Goal: Task Accomplishment & Management: Manage account settings

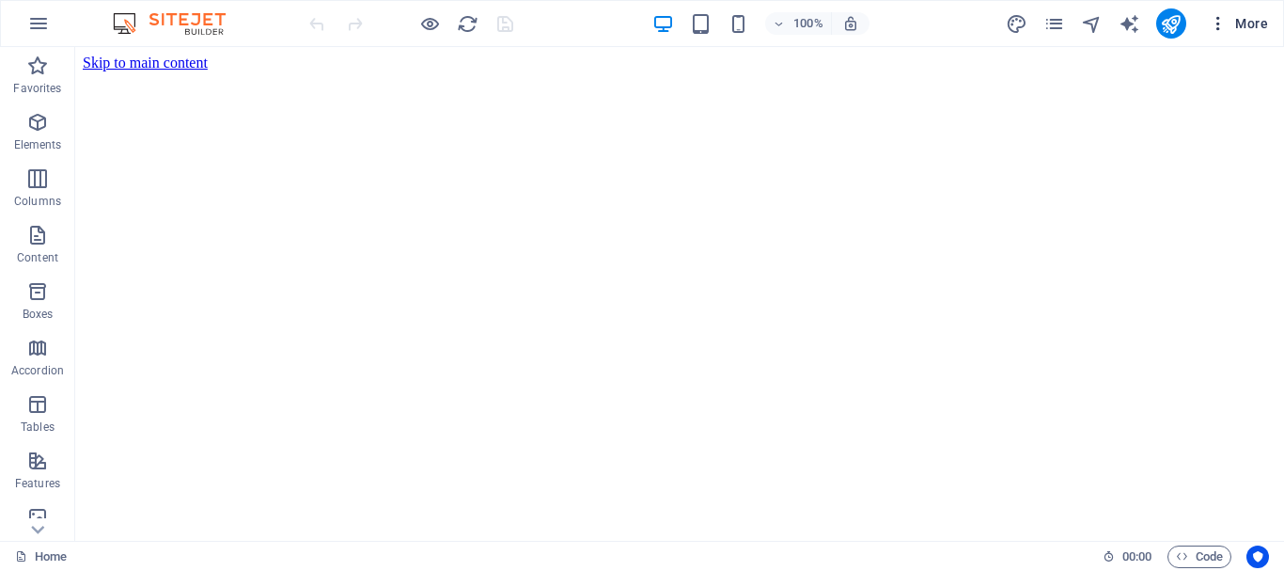
click at [1216, 22] on icon "button" at bounding box center [1218, 23] width 19 height 19
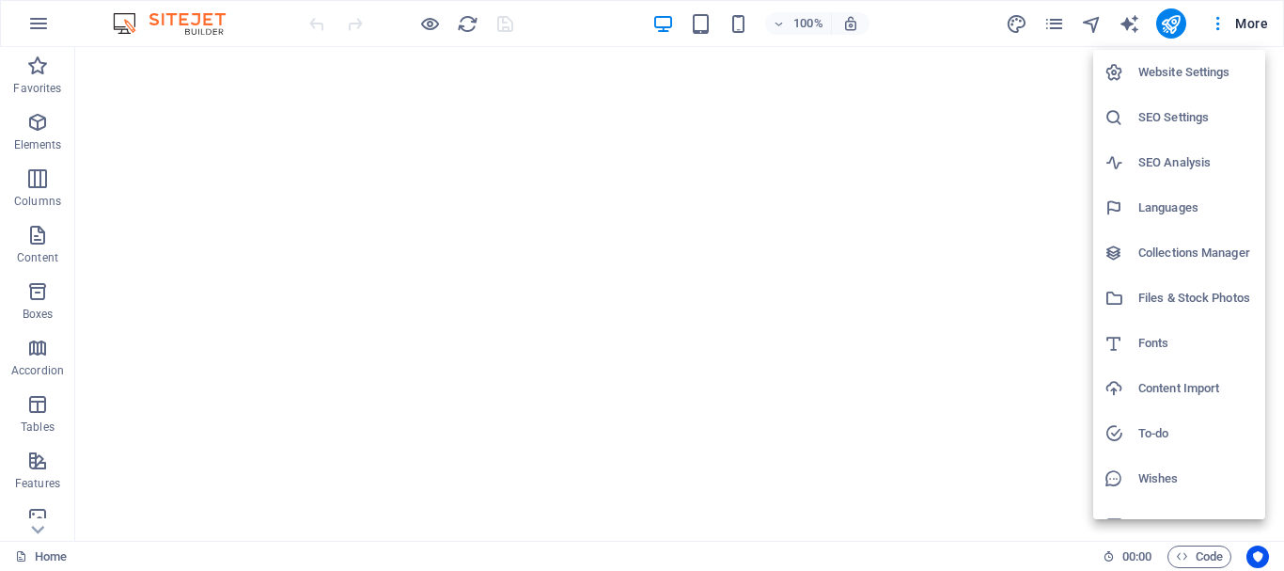
click at [1056, 23] on div at bounding box center [642, 285] width 1284 height 571
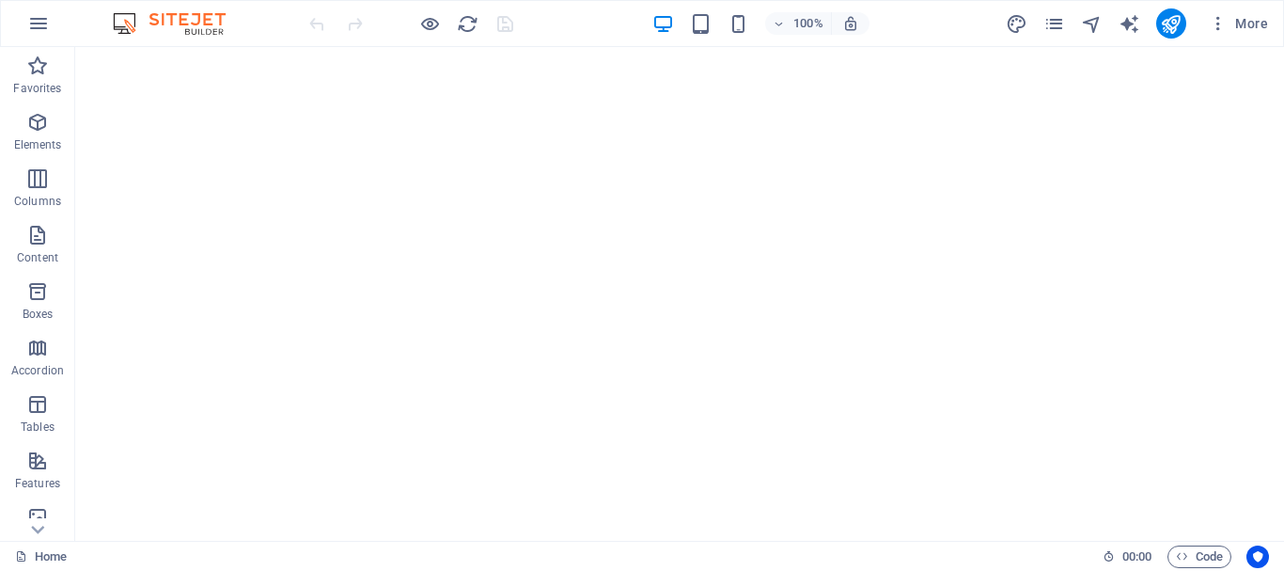
click at [1056, 23] on icon "pages" at bounding box center [1054, 24] width 22 height 22
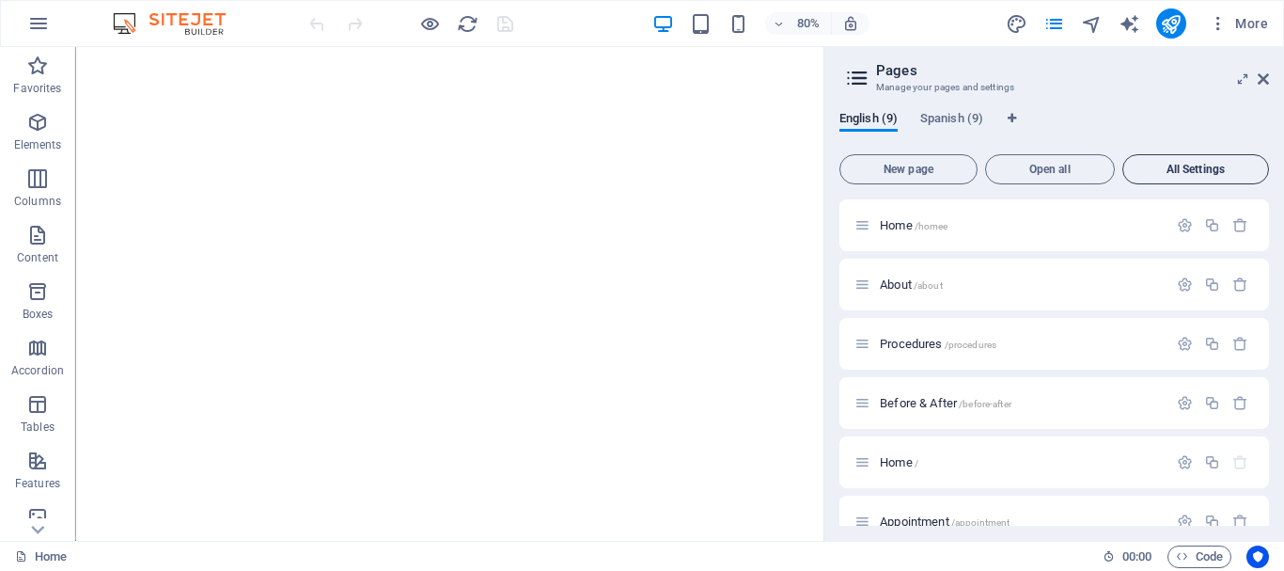
click at [1187, 170] on span "All Settings" at bounding box center [1196, 169] width 130 height 11
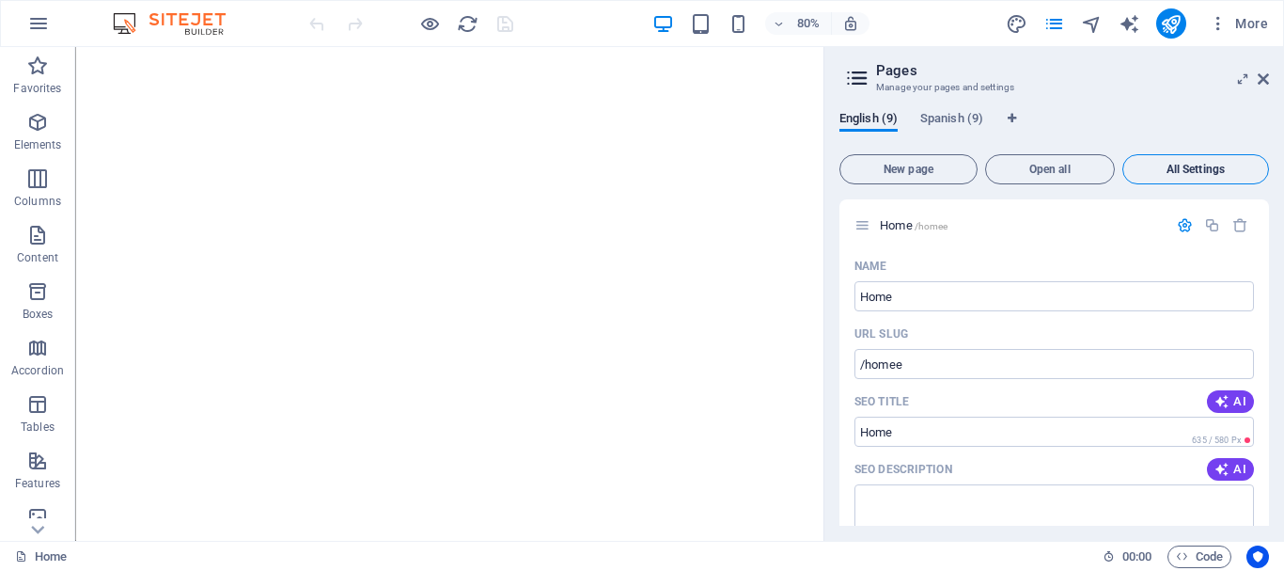
scroll to position [6897, 0]
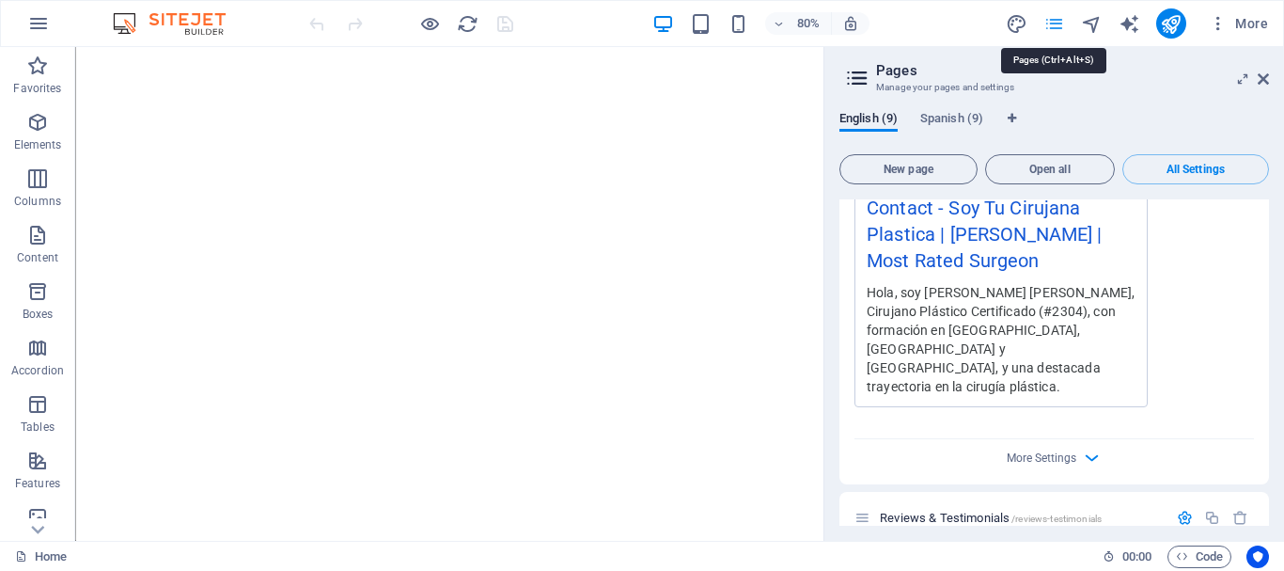
click at [1054, 20] on icon "pages" at bounding box center [1054, 24] width 22 height 22
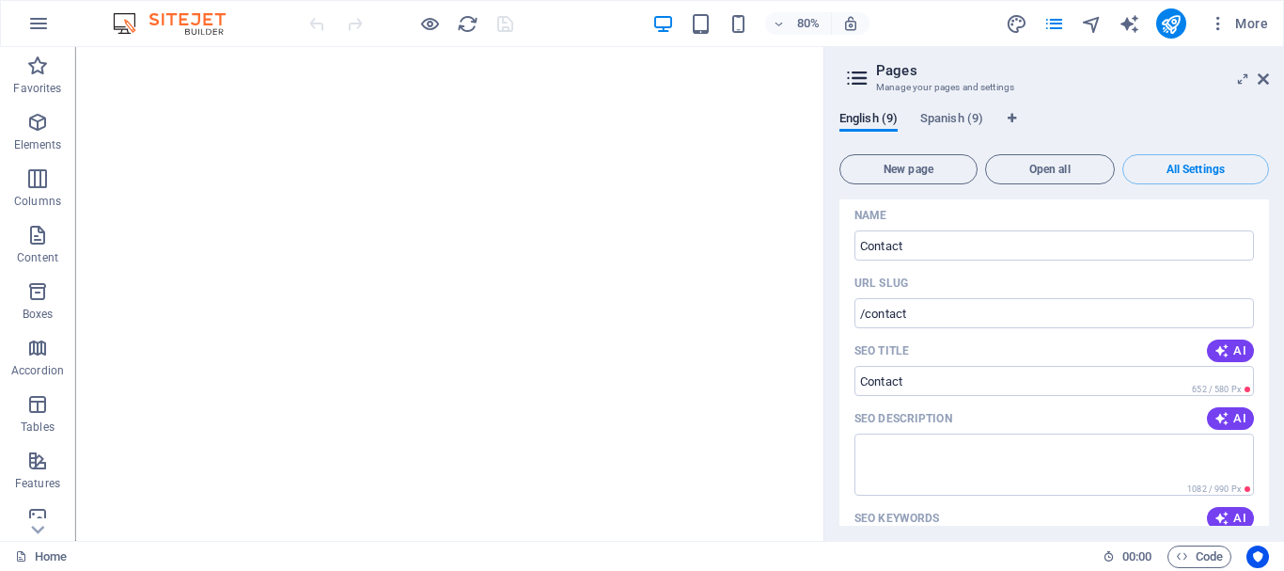
scroll to position [5863, 0]
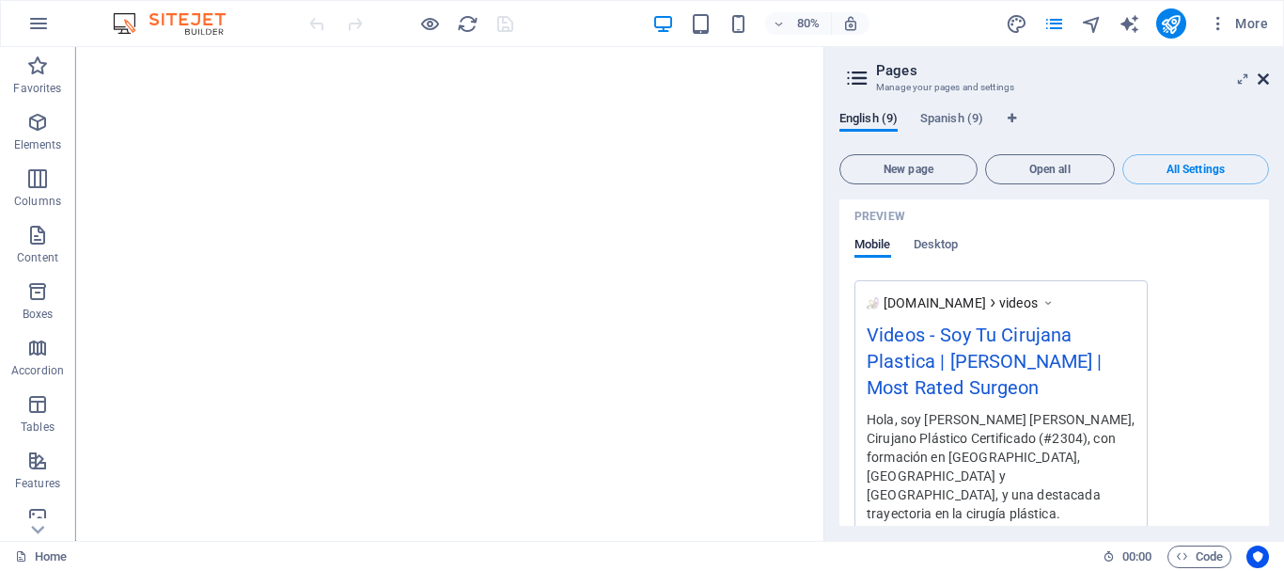
click at [1264, 79] on icon at bounding box center [1263, 78] width 11 height 15
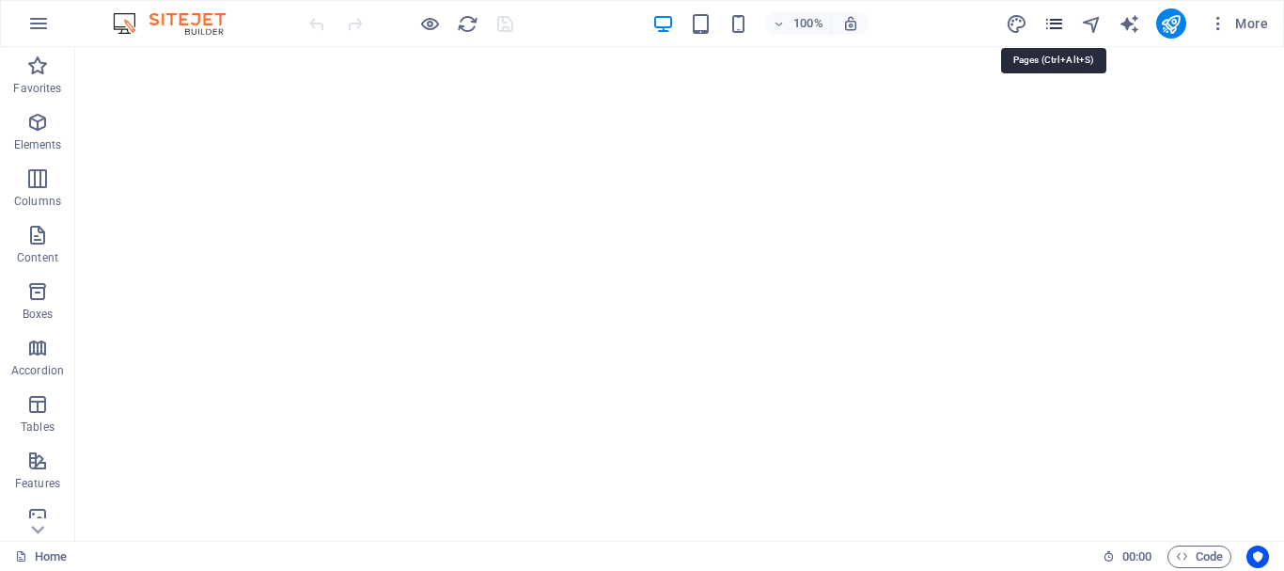
click at [1052, 23] on icon "pages" at bounding box center [1054, 24] width 22 height 22
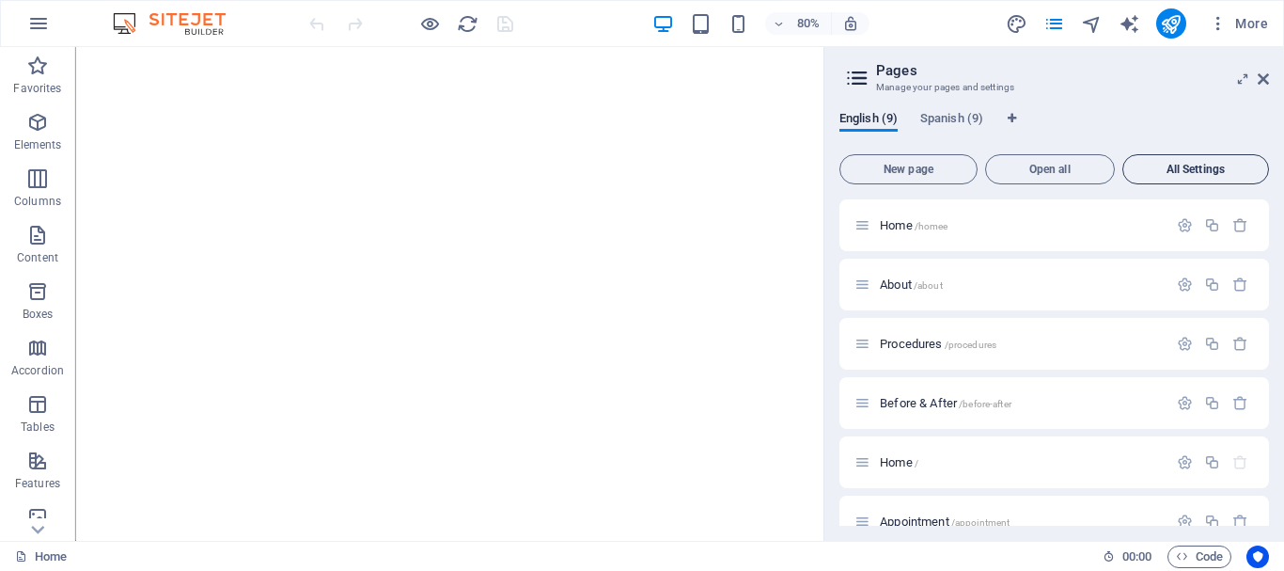
click at [1179, 168] on span "All Settings" at bounding box center [1196, 169] width 130 height 11
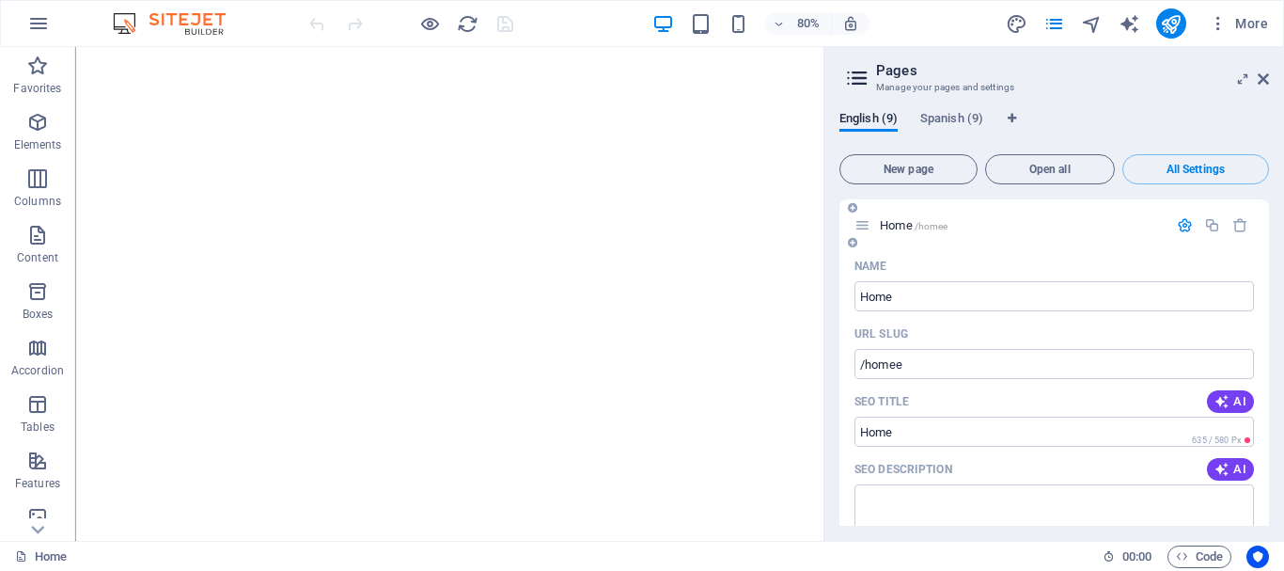
scroll to position [188, 0]
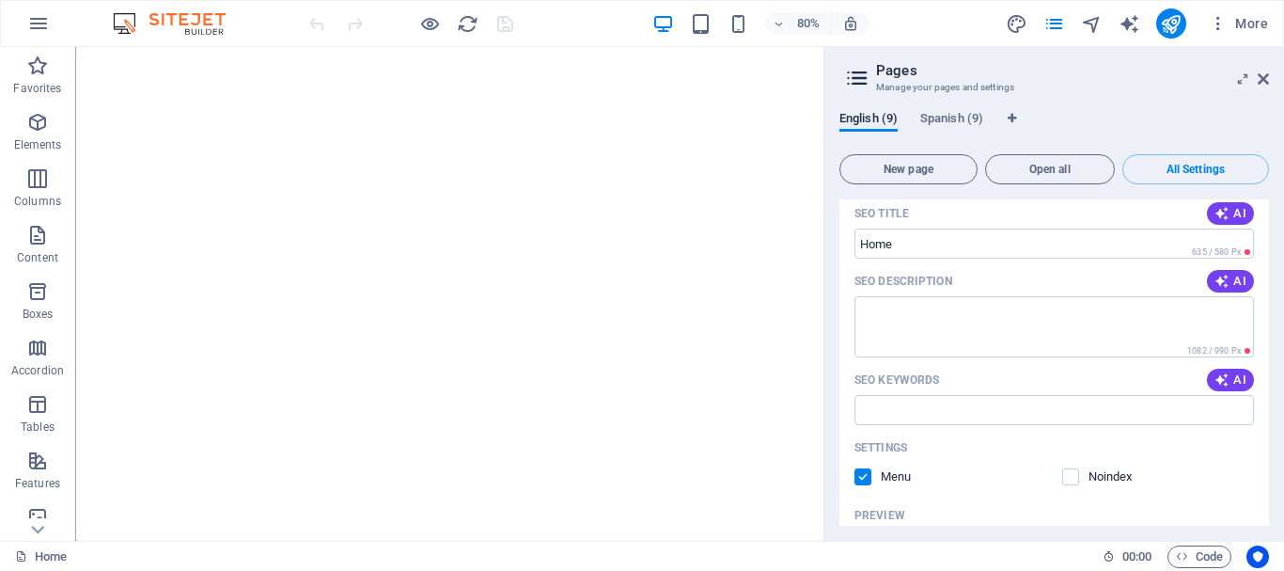
click at [912, 322] on textarea "SEO Description" at bounding box center [1053, 326] width 399 height 61
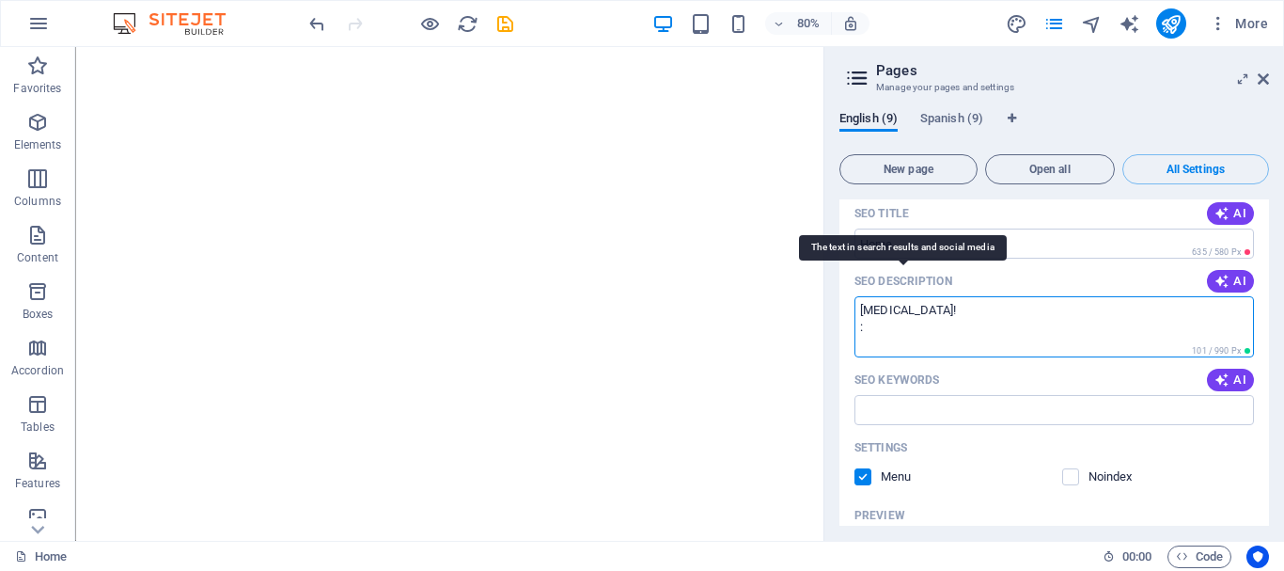
type textarea "[MEDICAL_DATA]! :)"
click at [502, 21] on icon "save" at bounding box center [505, 24] width 22 height 22
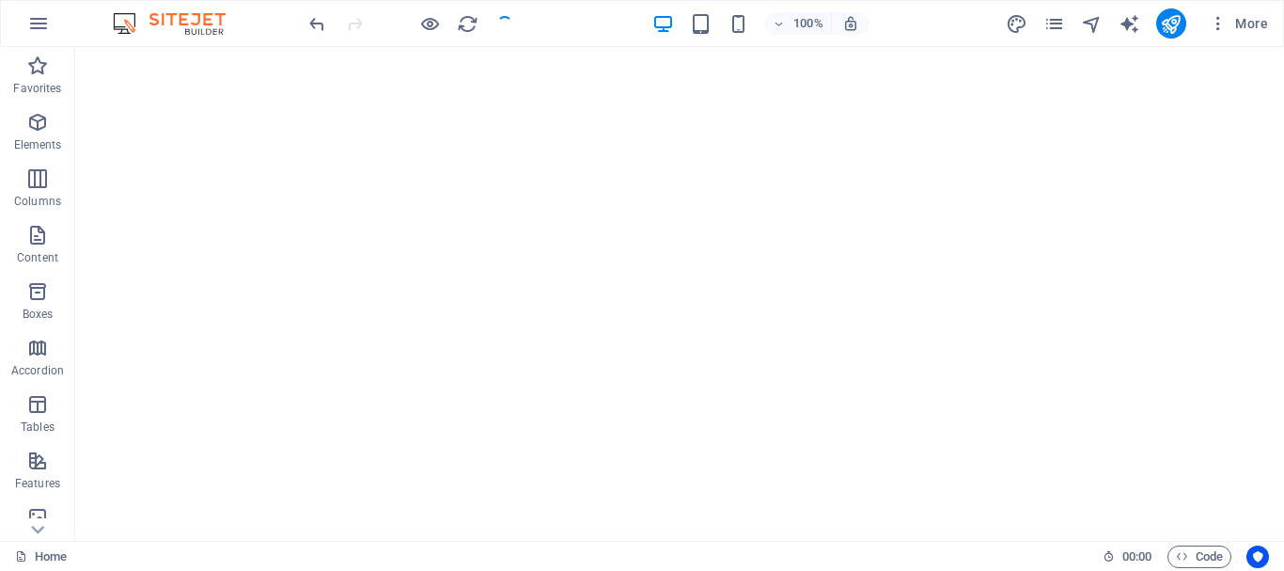
click at [1056, 39] on div "100% More" at bounding box center [642, 23] width 1282 height 45
click at [1054, 30] on icon "pages" at bounding box center [1054, 24] width 22 height 22
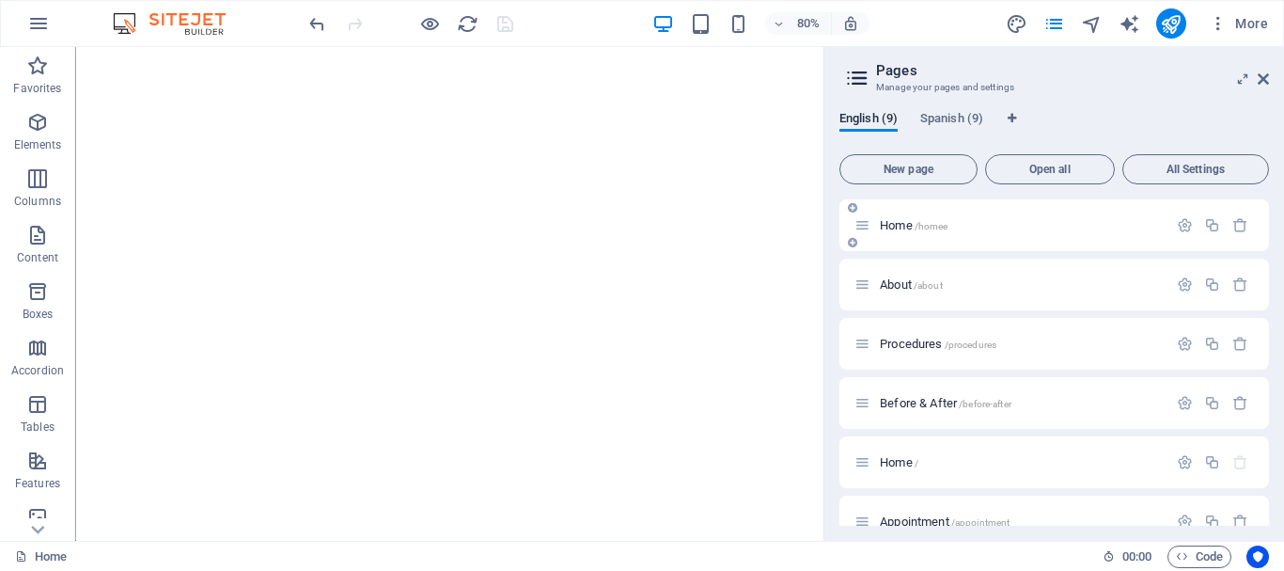
click at [894, 220] on span "Home /homee" at bounding box center [914, 225] width 68 height 14
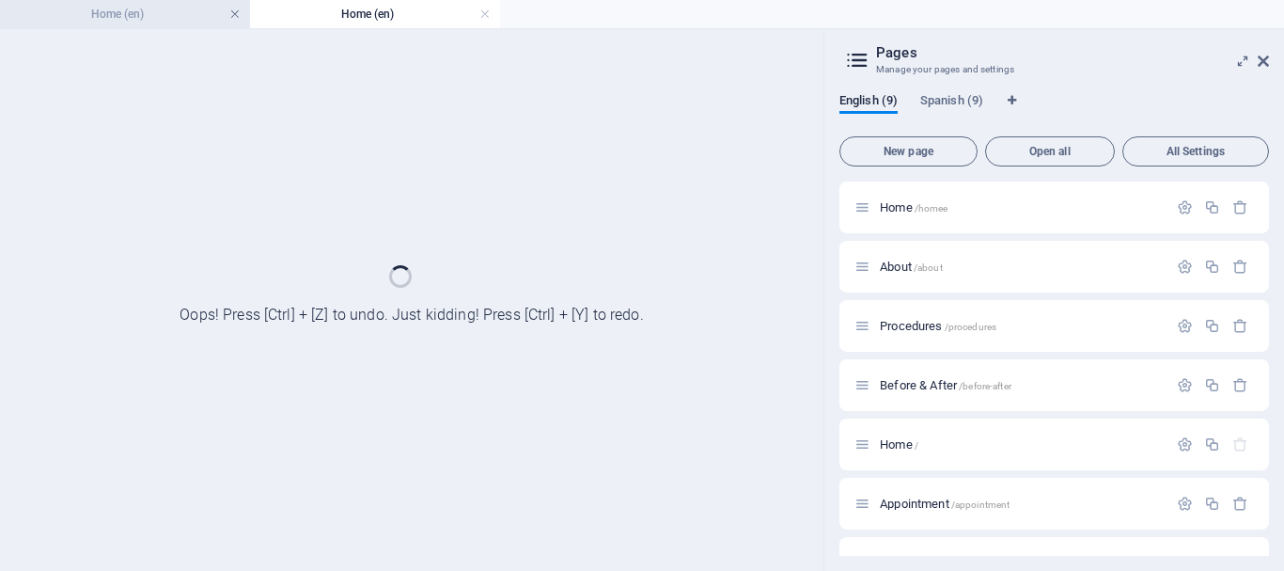
click at [236, 14] on link at bounding box center [234, 15] width 11 height 18
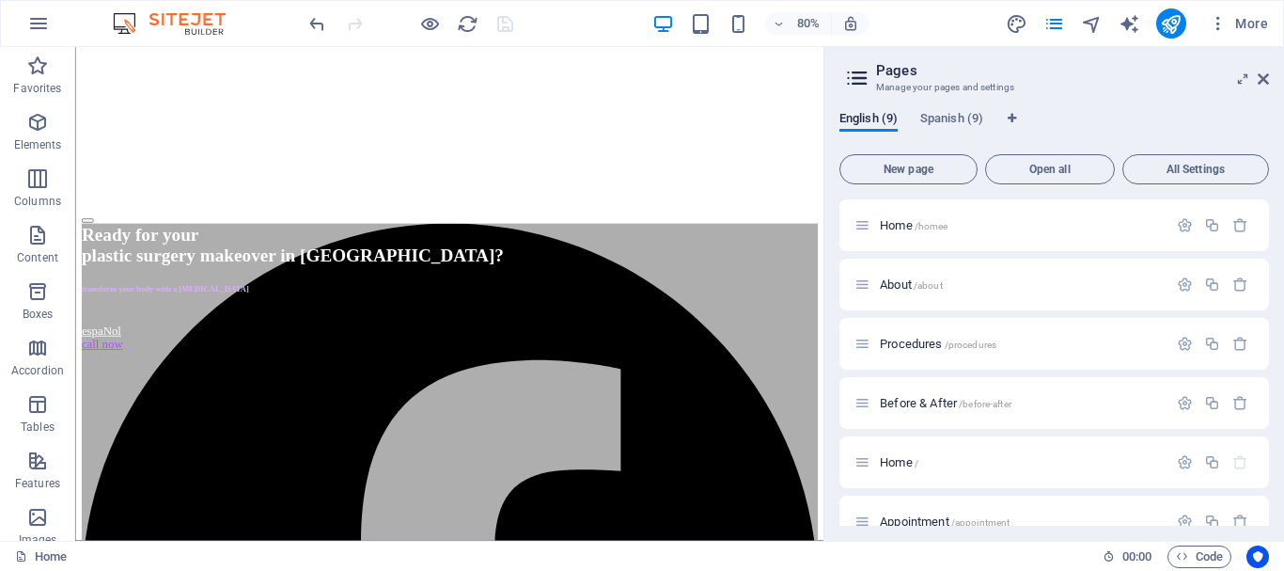
scroll to position [0, 0]
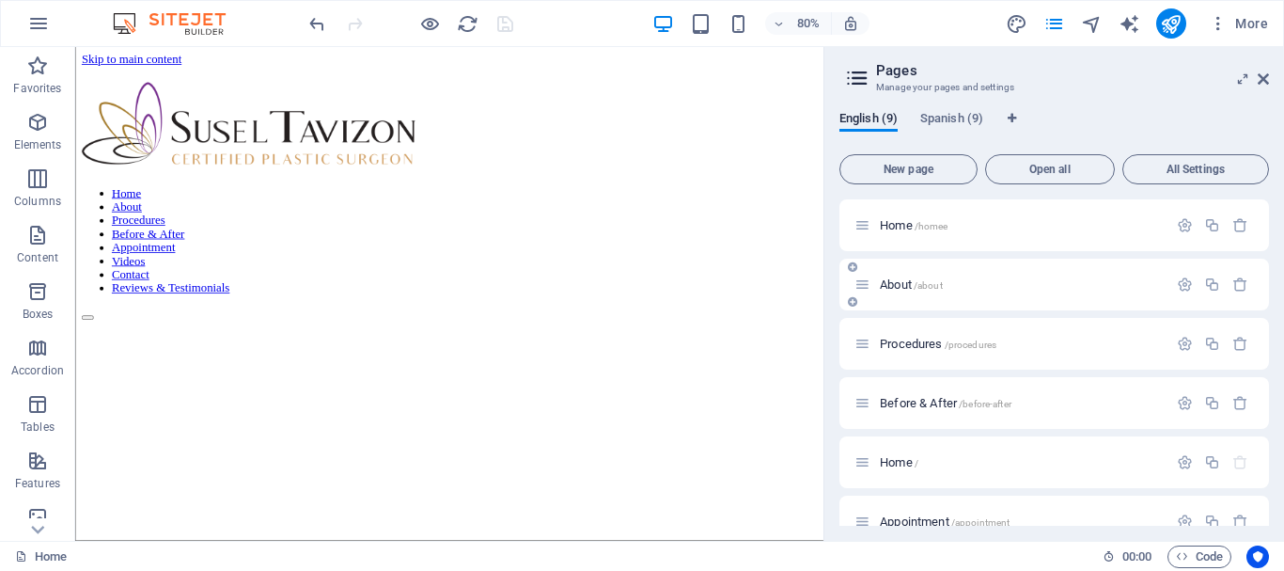
click at [895, 283] on span "About /about" at bounding box center [911, 284] width 63 height 14
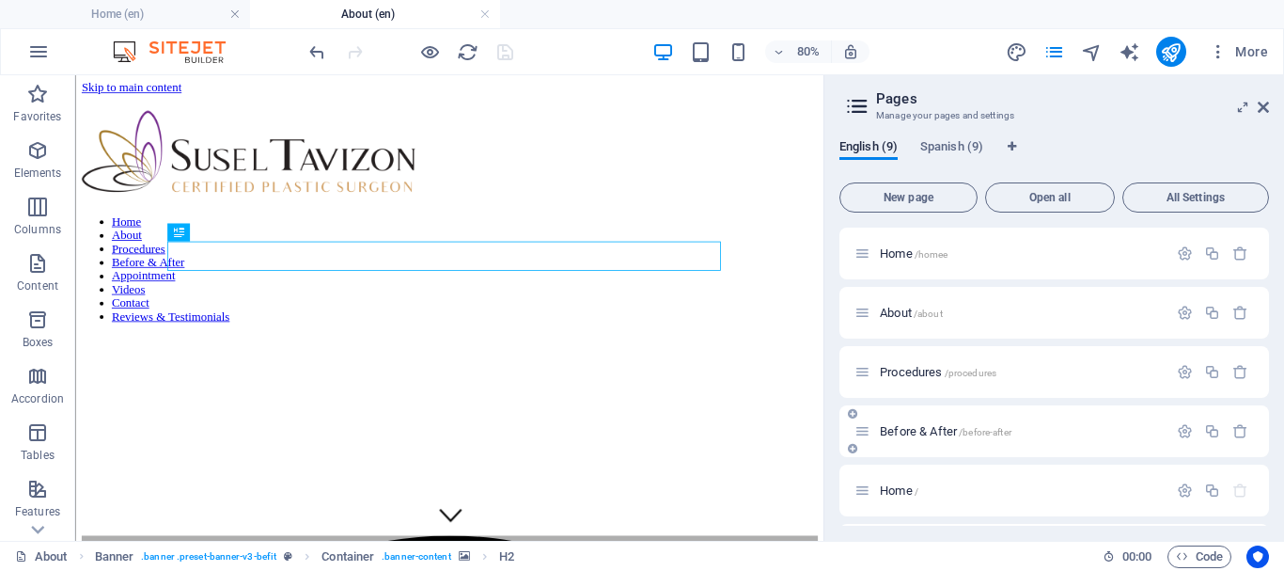
click at [918, 430] on span "Before & After /before-after" at bounding box center [946, 431] width 132 height 14
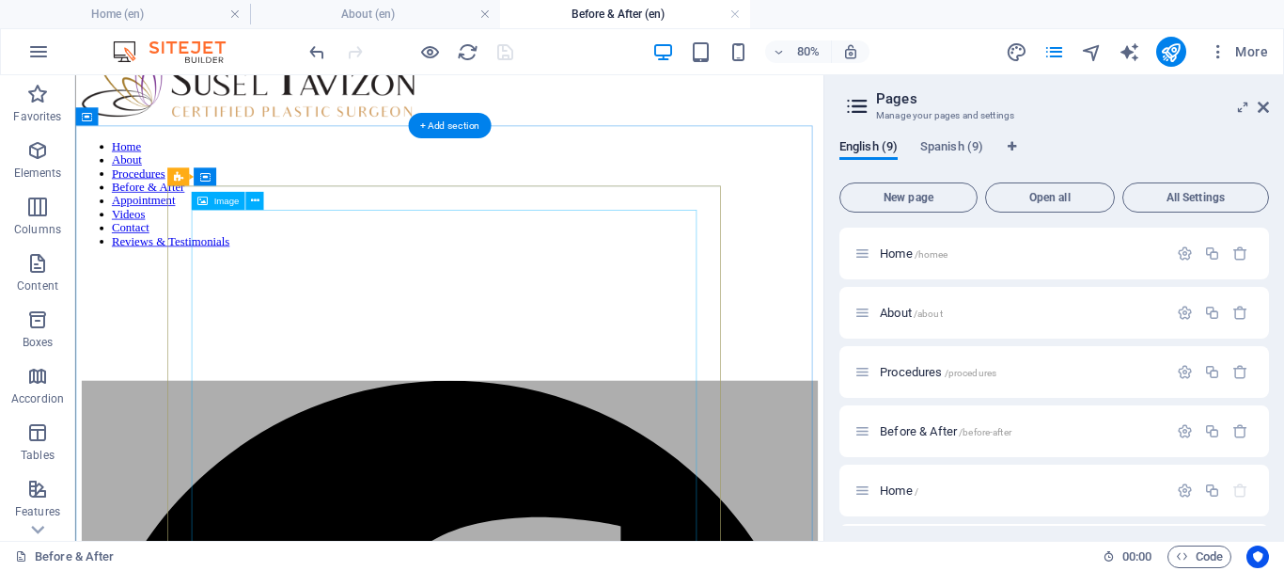
scroll to position [282, 0]
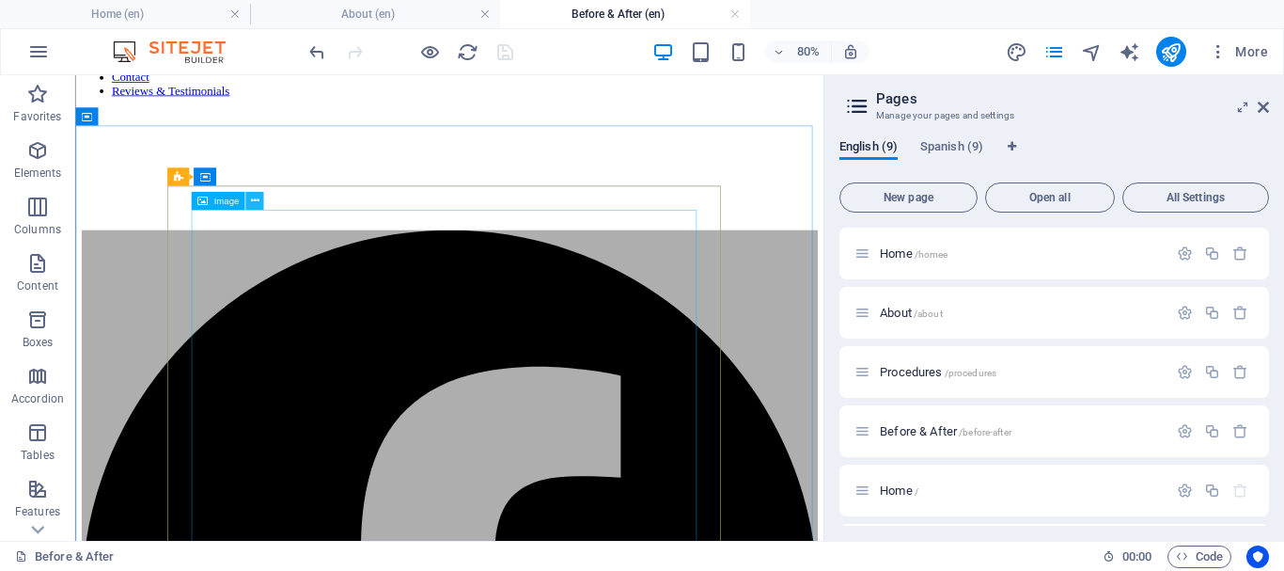
click at [257, 200] on icon at bounding box center [254, 201] width 8 height 16
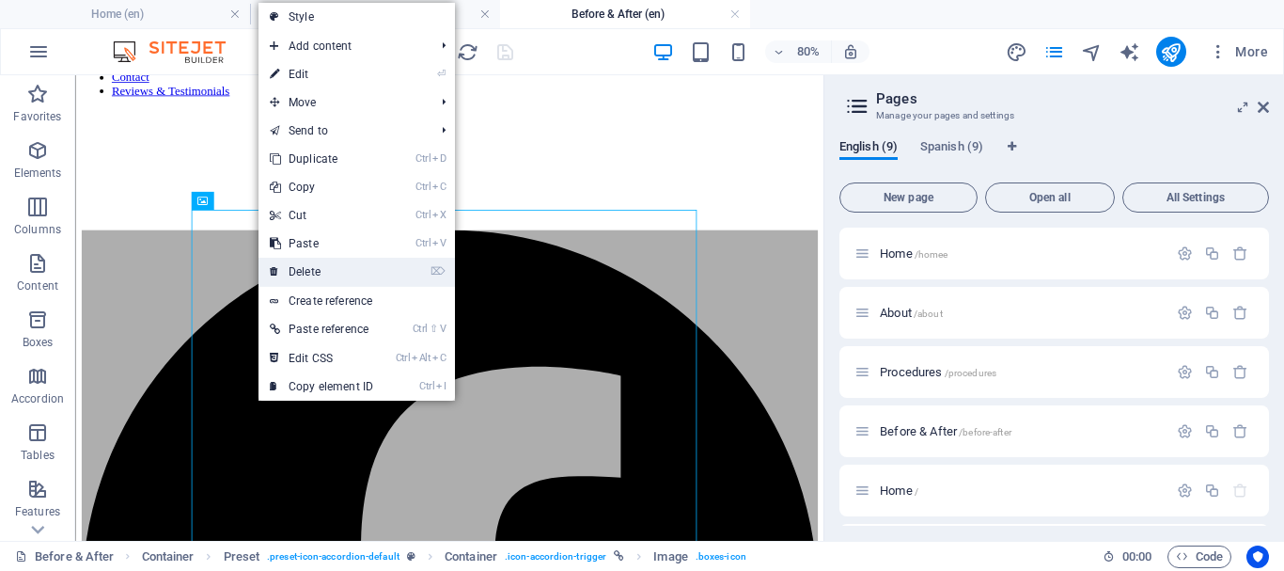
click at [332, 273] on link "⌦ Delete" at bounding box center [321, 272] width 126 height 28
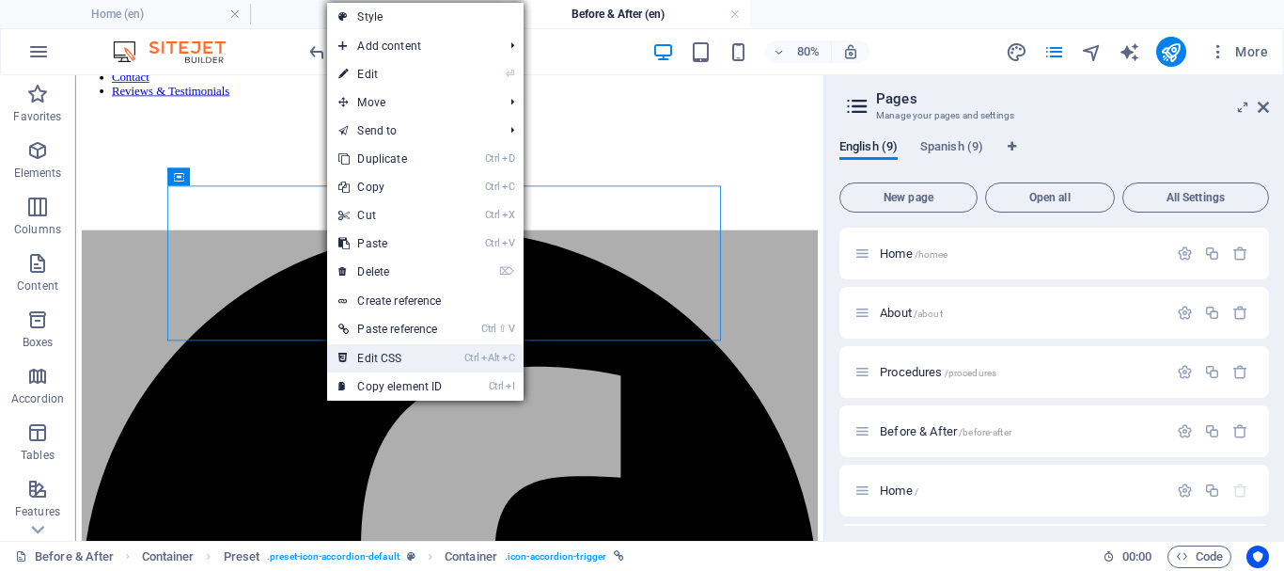
click at [390, 362] on link "Ctrl Alt C Edit CSS" at bounding box center [390, 358] width 126 height 28
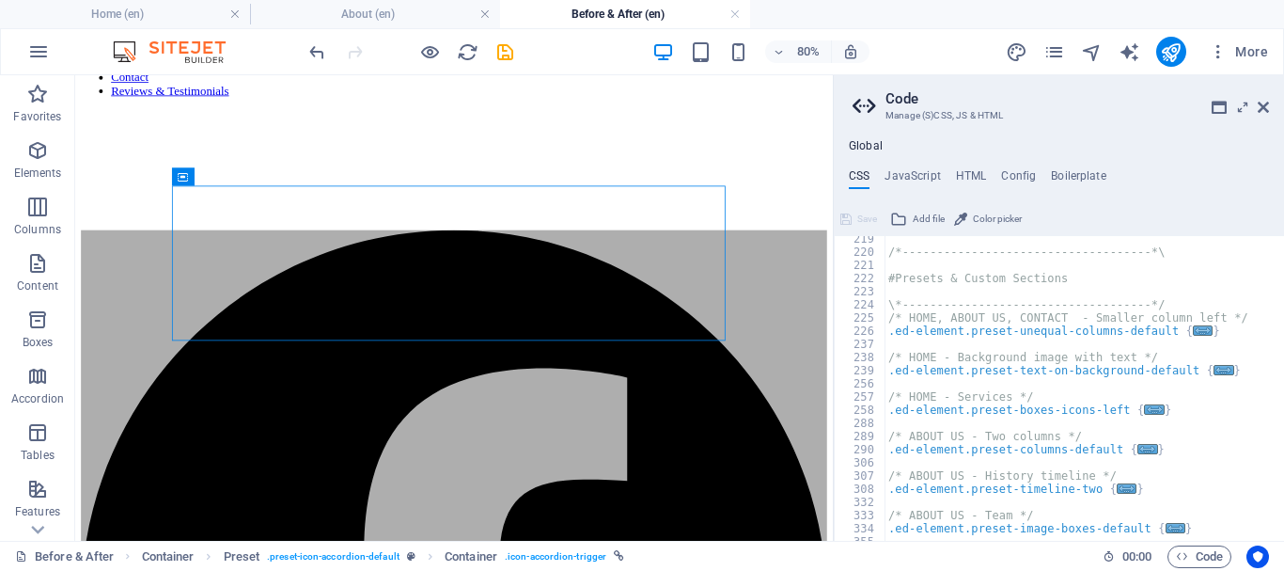
scroll to position [1241, 0]
click at [928, 178] on h4 "JavaScript" at bounding box center [912, 179] width 55 height 21
type textarea "/* JS for preset "Content Slider" */"
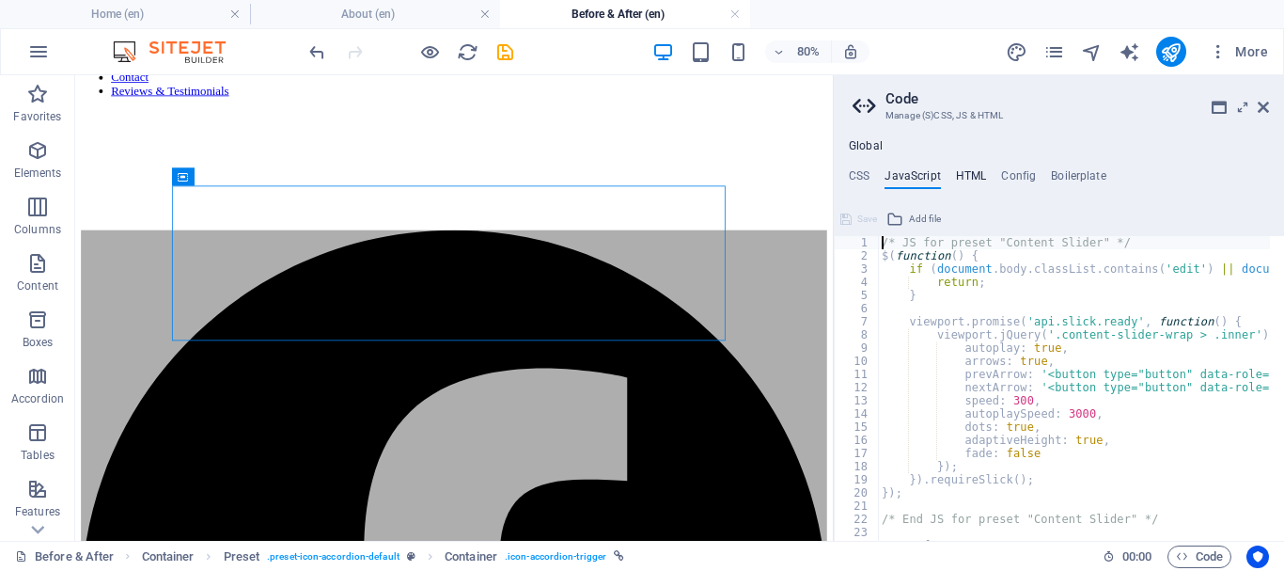
click at [962, 173] on h4 "HTML" at bounding box center [971, 179] width 31 height 21
type textarea "<a href="#main-content" class="wv-link-content button">Skip to main content</a>"
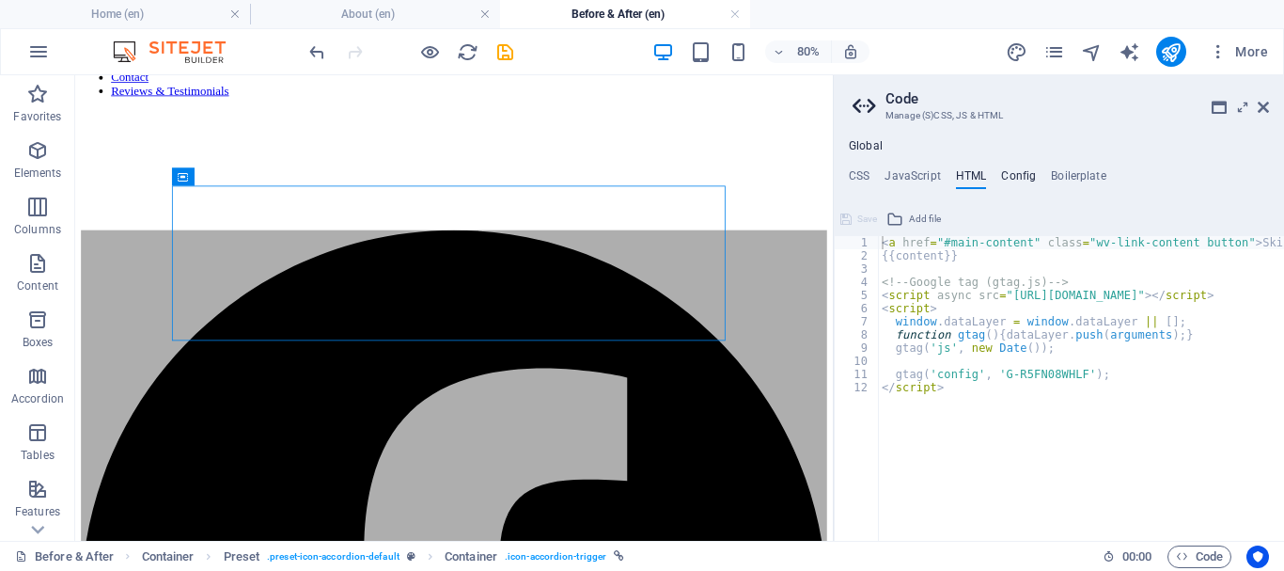
click at [1018, 178] on h4 "Config" at bounding box center [1018, 179] width 35 height 21
type textarea "$color-background: #FFFFFF;"
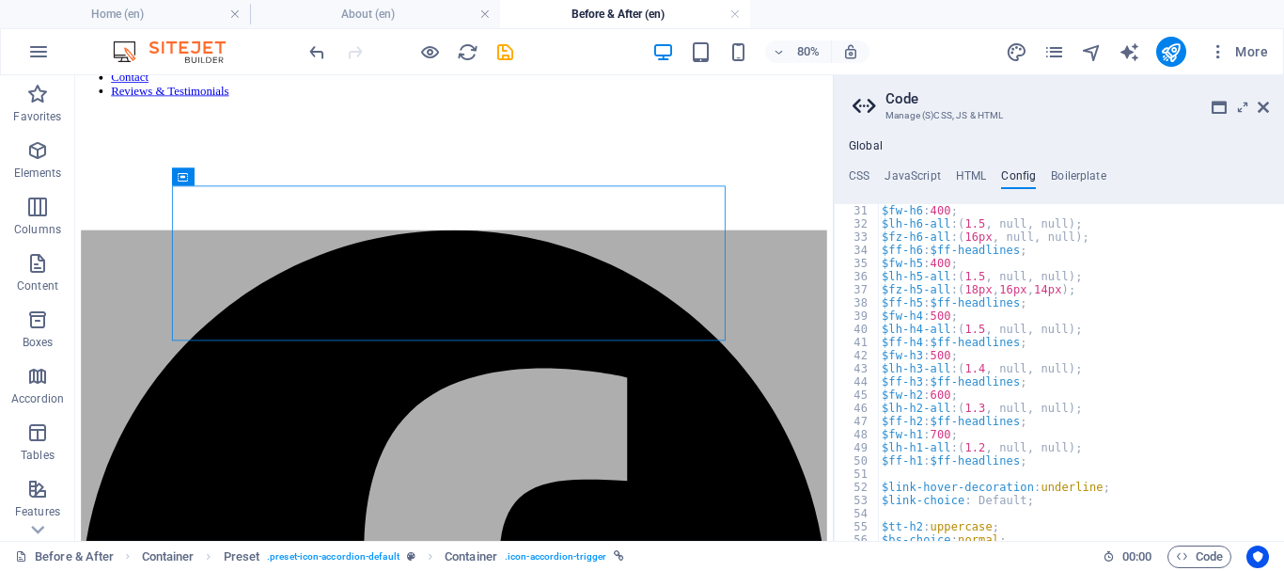
scroll to position [395, 0]
click at [1266, 102] on icon at bounding box center [1263, 107] width 11 height 15
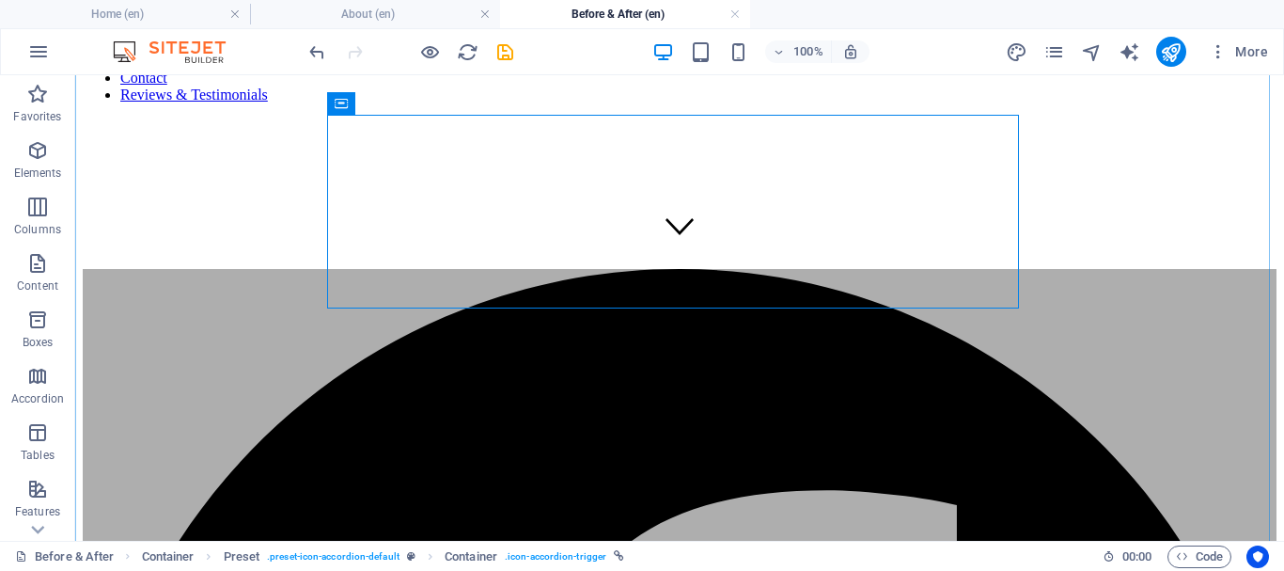
scroll to position [381, 0]
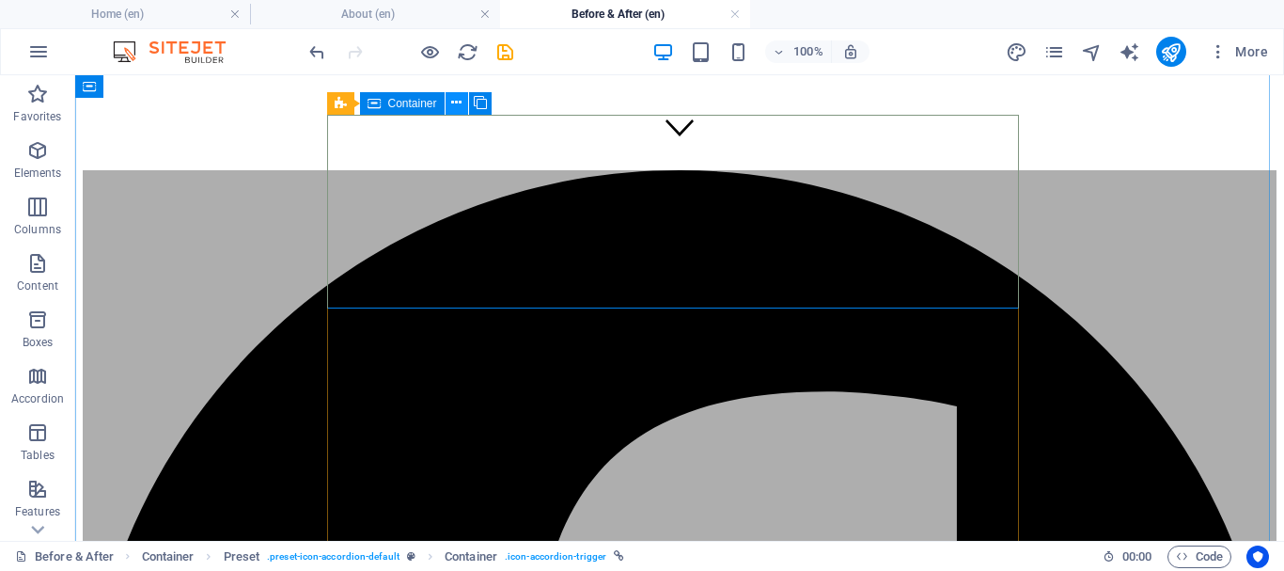
click at [452, 101] on button at bounding box center [457, 103] width 23 height 23
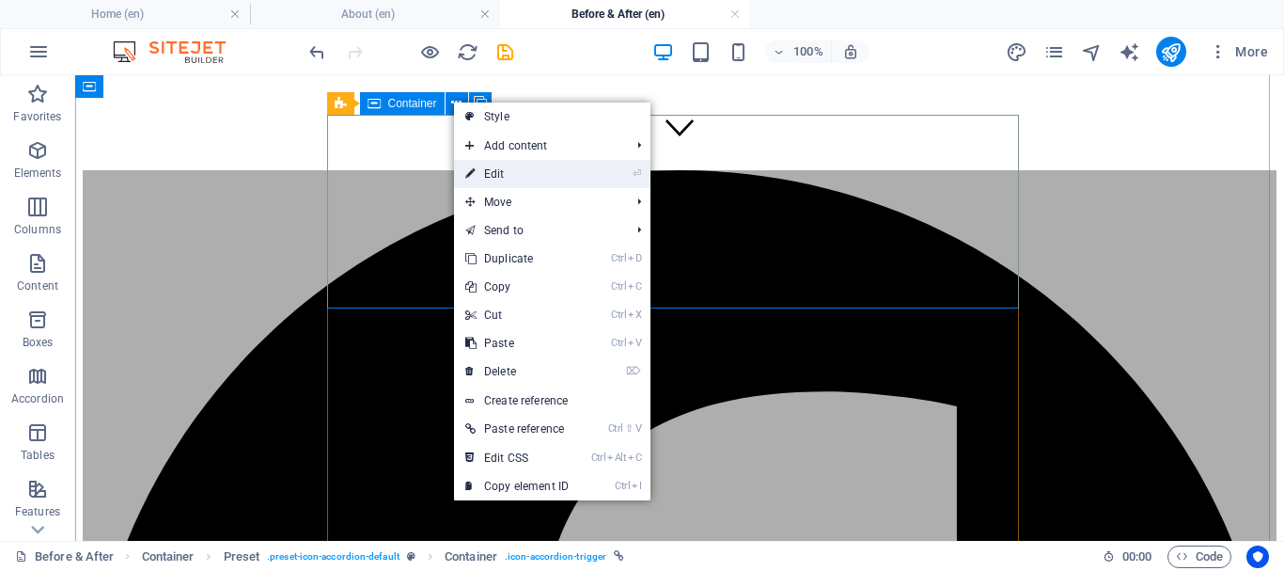
click at [500, 174] on link "⏎ Edit" at bounding box center [517, 174] width 126 height 28
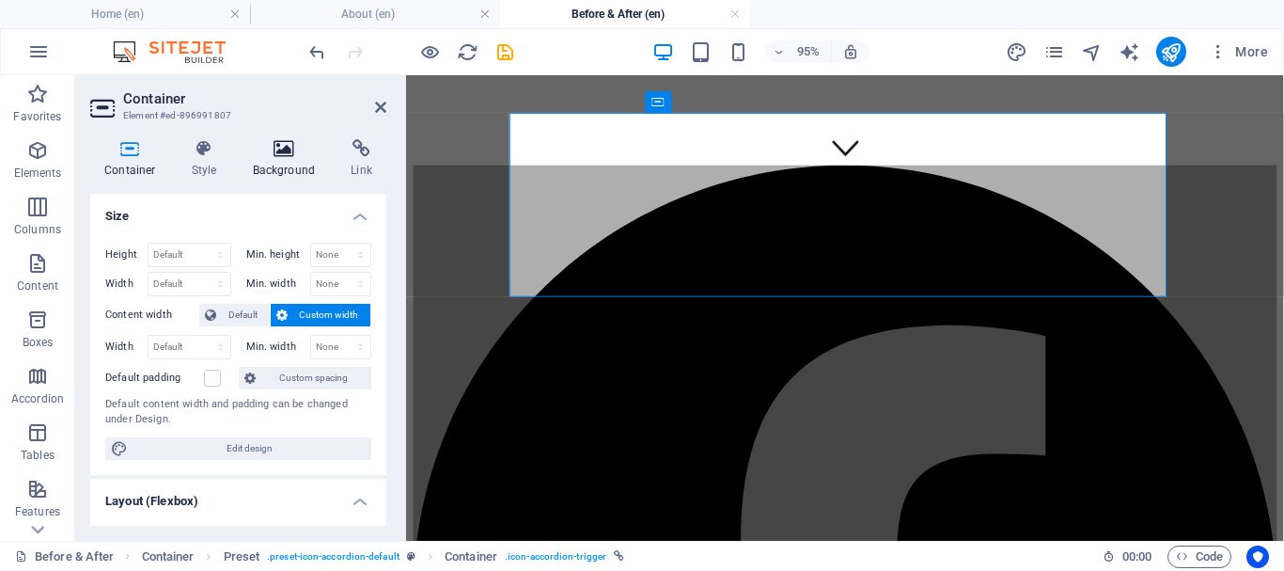
click at [279, 159] on h4 "Background" at bounding box center [288, 158] width 99 height 39
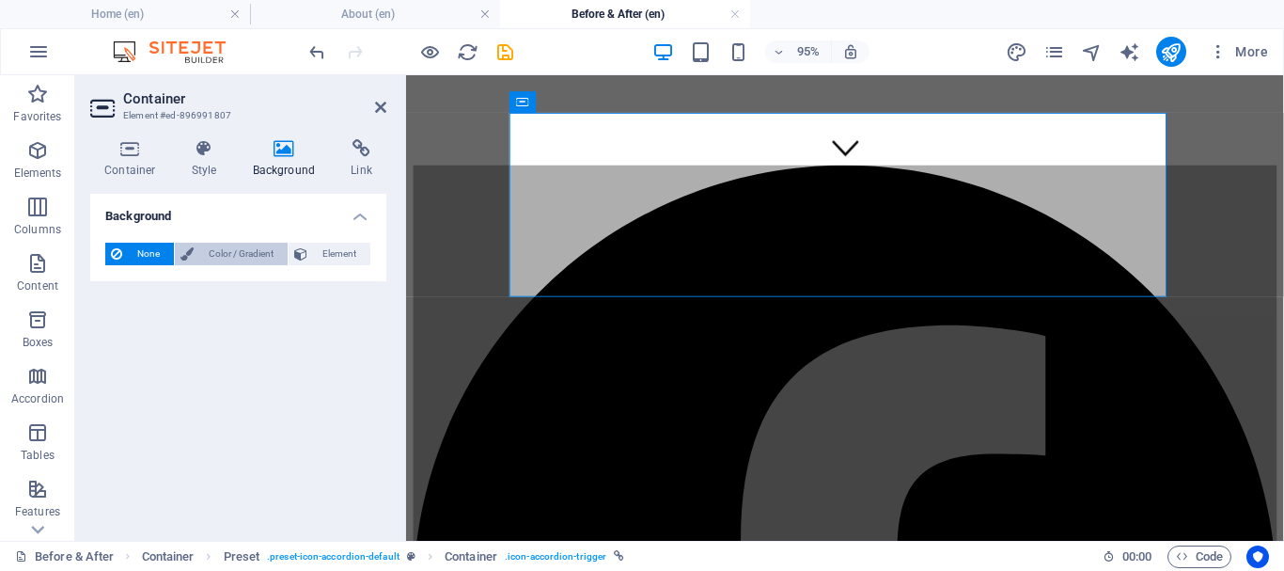
click at [265, 255] on span "Color / Gradient" at bounding box center [240, 254] width 83 height 23
click at [350, 254] on span "Element" at bounding box center [339, 254] width 52 height 23
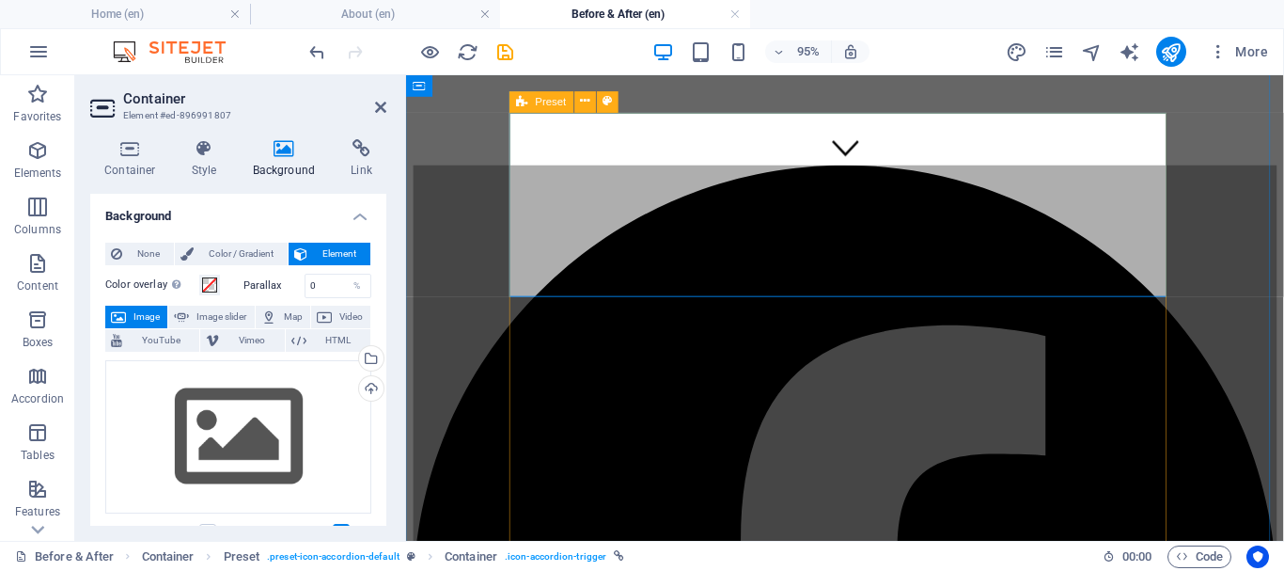
click at [525, 103] on icon at bounding box center [522, 102] width 11 height 22
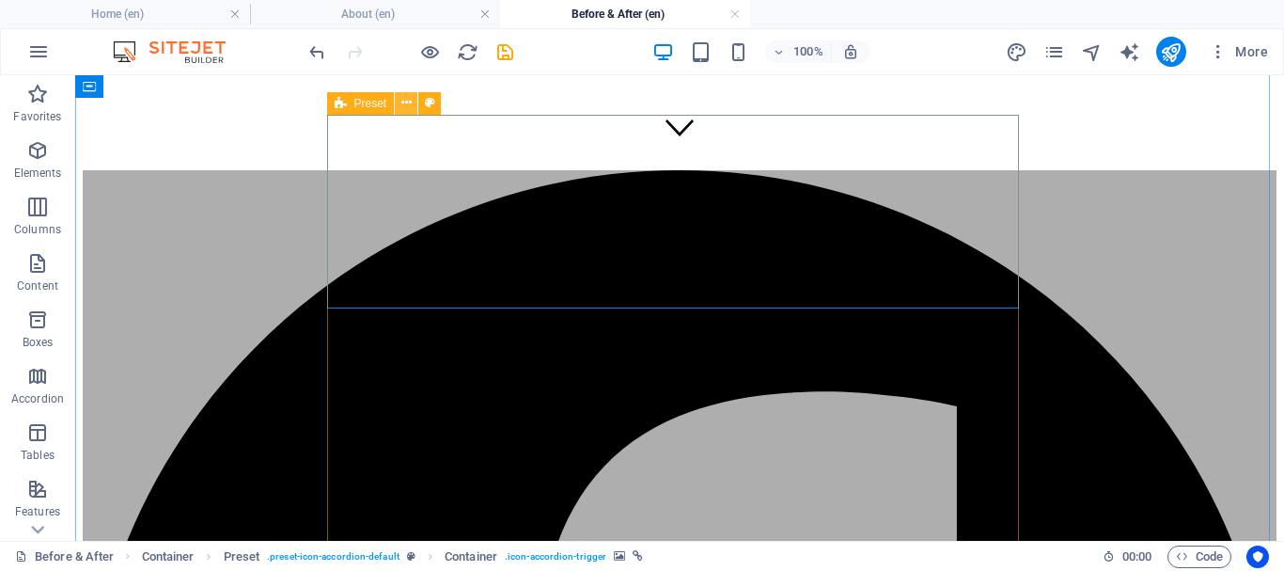
click at [408, 105] on icon at bounding box center [406, 103] width 10 height 20
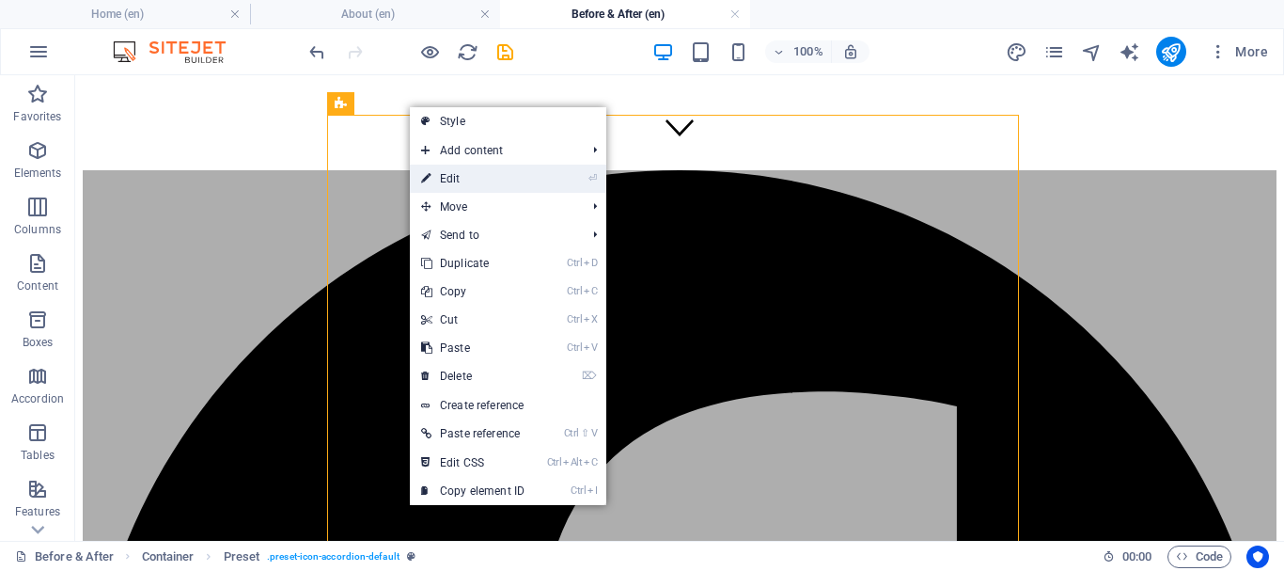
click at [484, 178] on link "⏎ Edit" at bounding box center [473, 178] width 126 height 28
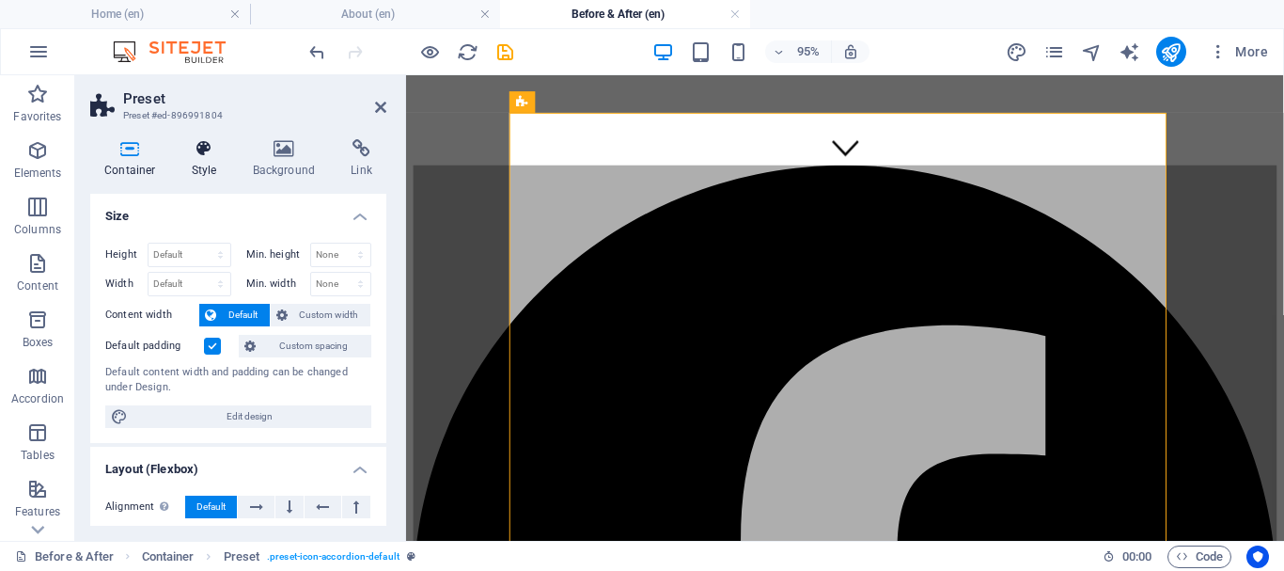
click at [210, 149] on icon at bounding box center [205, 148] width 54 height 19
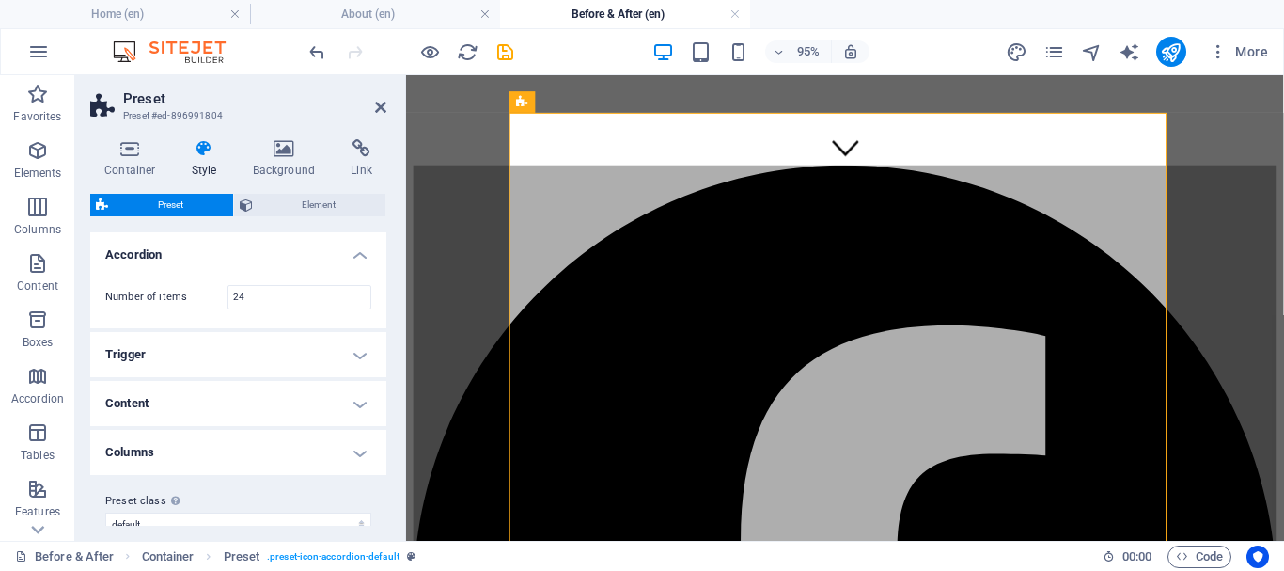
scroll to position [0, 0]
click at [299, 143] on icon at bounding box center [284, 148] width 91 height 19
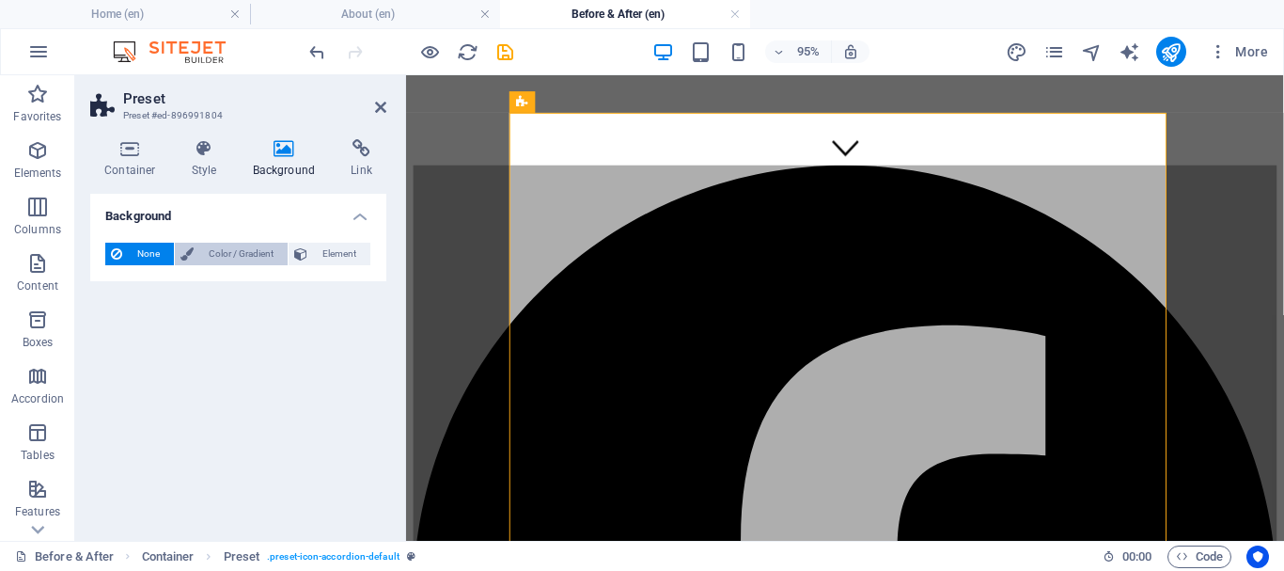
click at [245, 248] on span "Color / Gradient" at bounding box center [240, 254] width 83 height 23
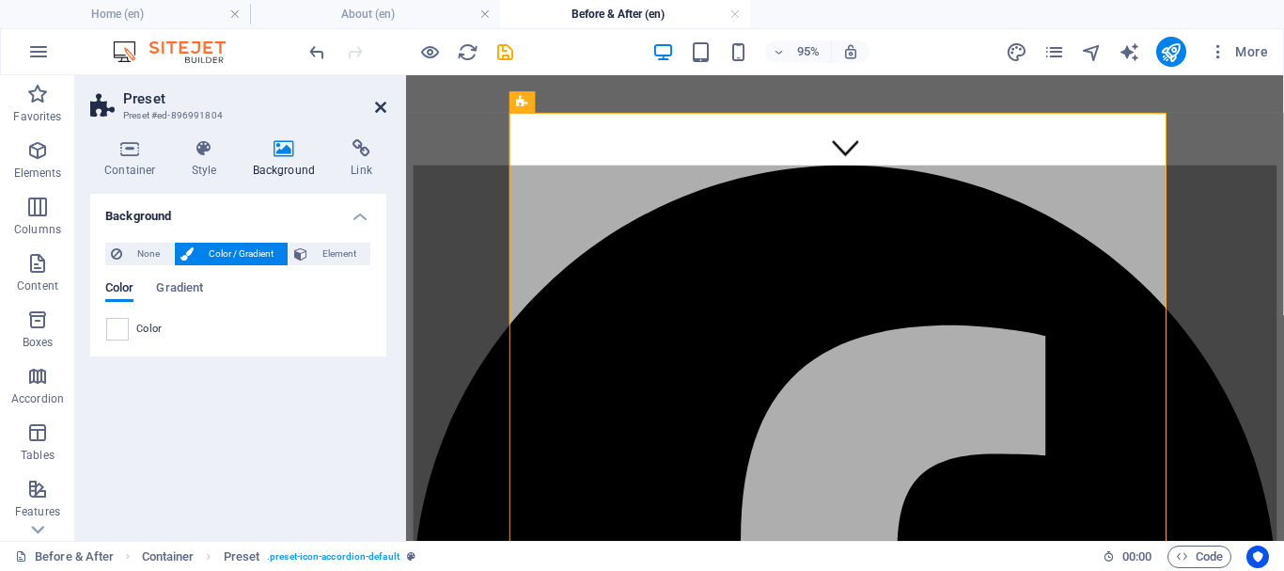
click at [378, 107] on icon at bounding box center [380, 107] width 11 height 15
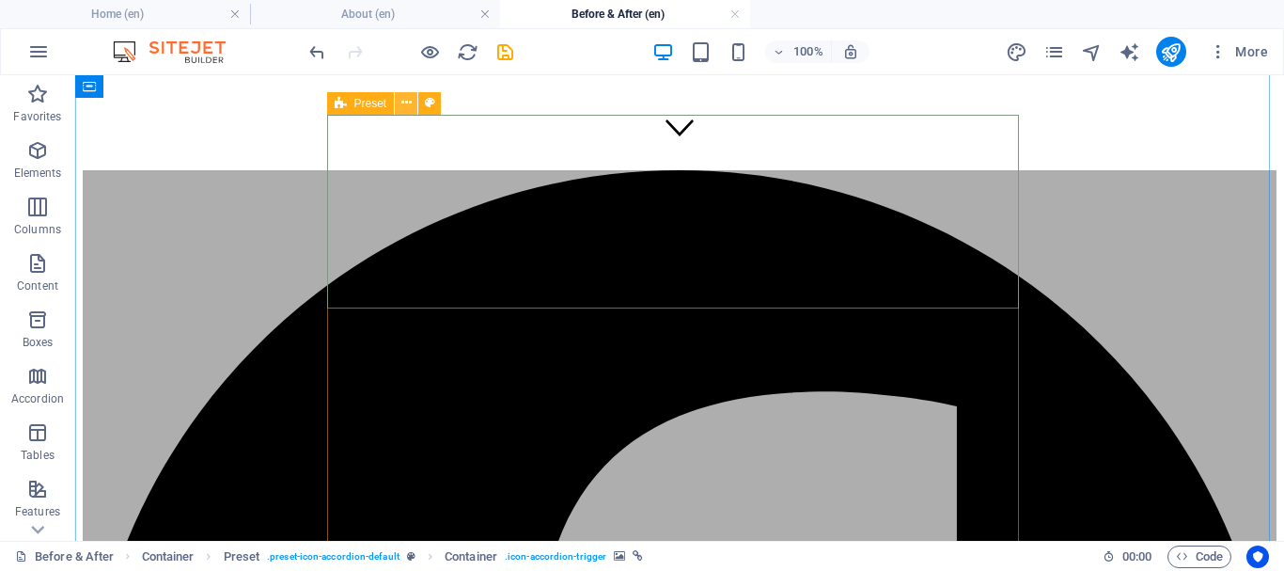
click at [403, 102] on icon at bounding box center [406, 103] width 10 height 20
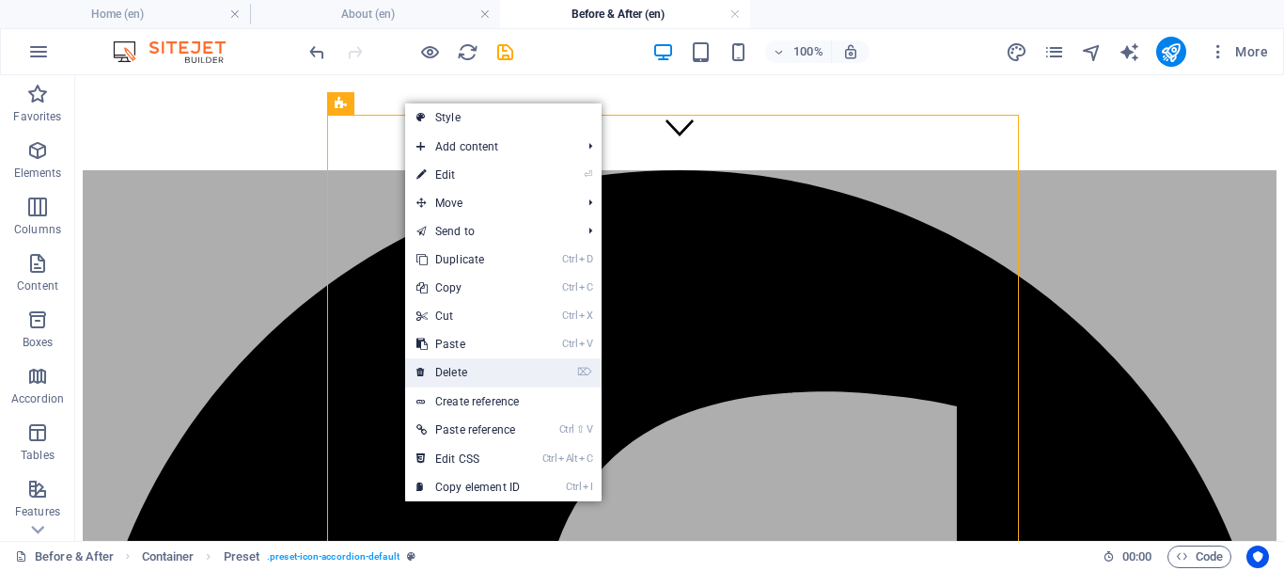
click at [481, 365] on link "⌦ Delete" at bounding box center [468, 372] width 126 height 28
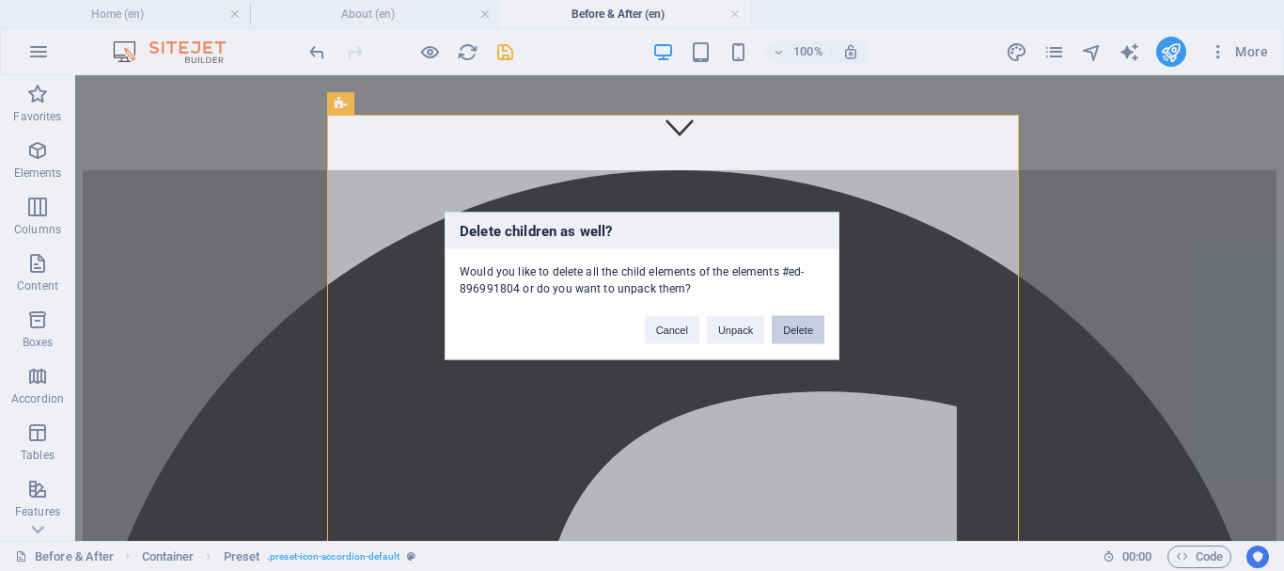
click at [806, 330] on button "Delete" at bounding box center [798, 329] width 53 height 28
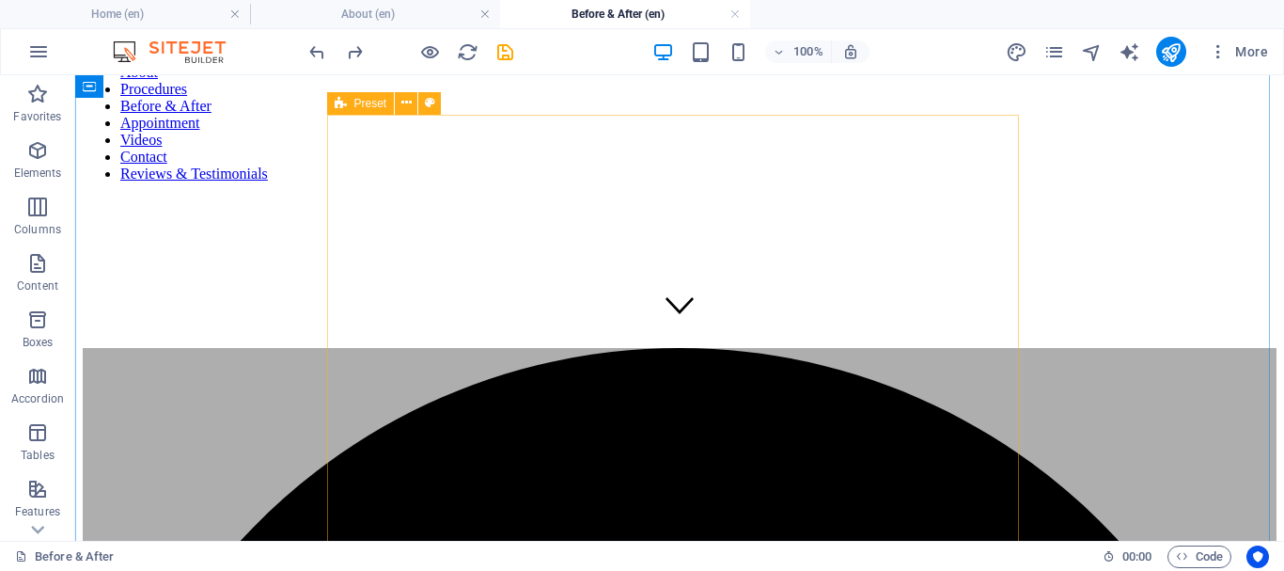
scroll to position [381, 0]
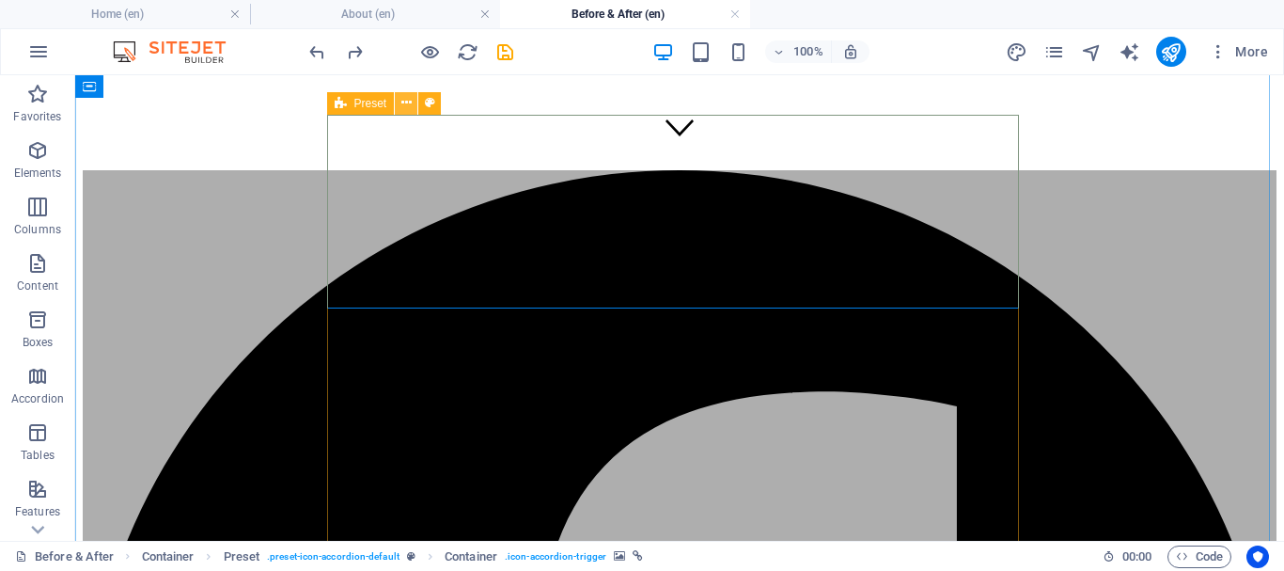
click at [405, 101] on icon at bounding box center [406, 103] width 10 height 20
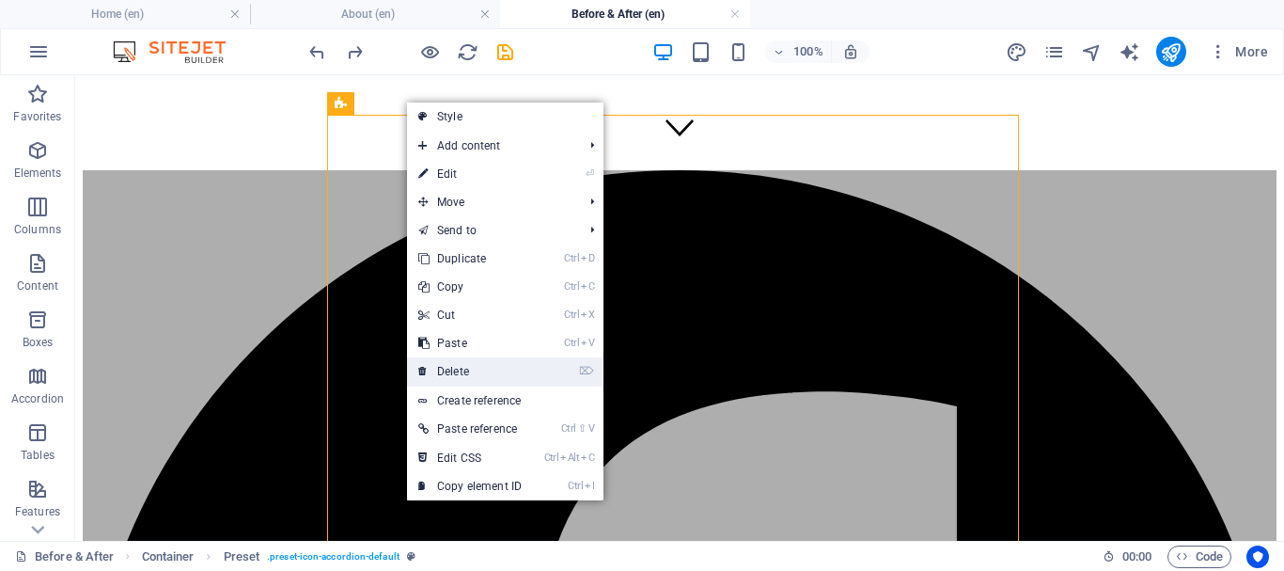
click at [511, 365] on link "⌦ Delete" at bounding box center [470, 371] width 126 height 28
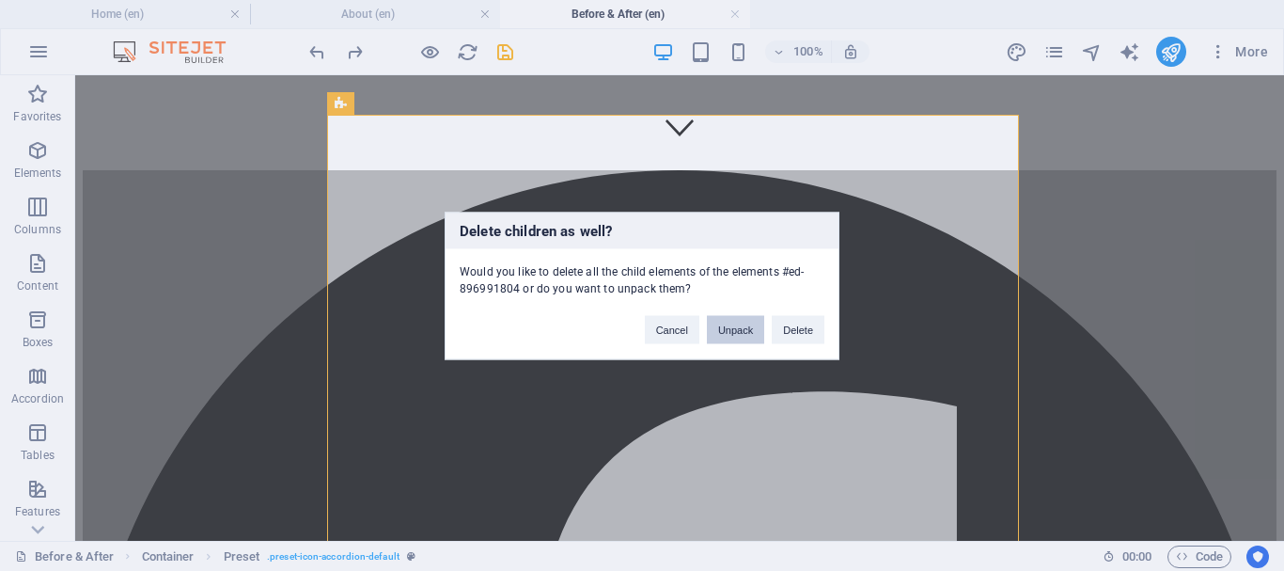
click at [732, 326] on button "Unpack" at bounding box center [735, 329] width 57 height 28
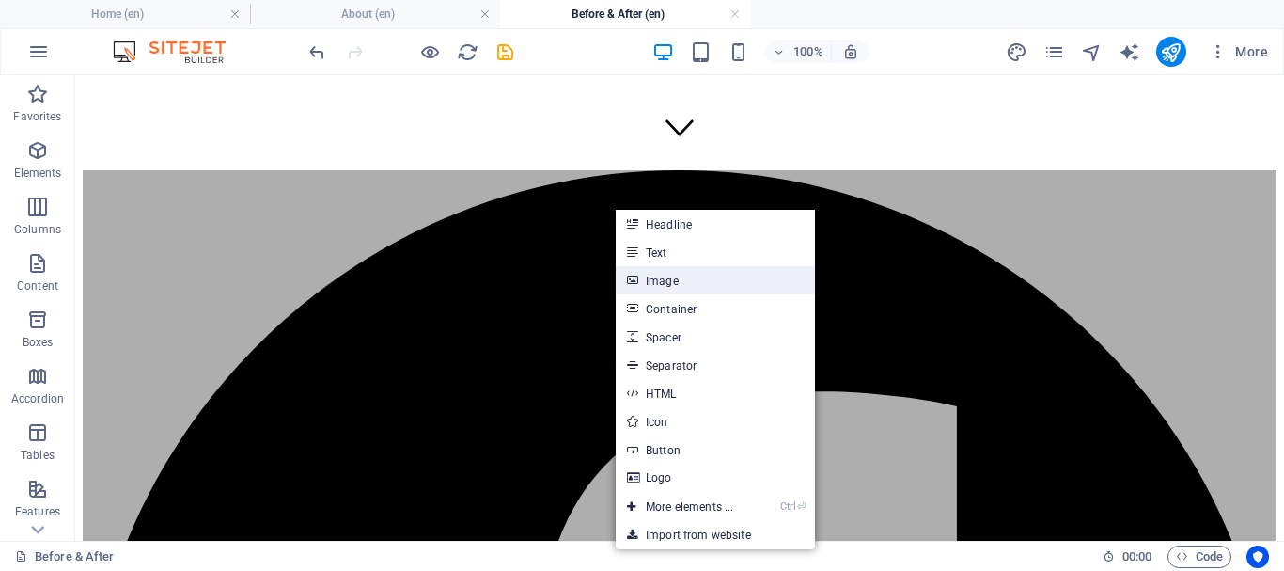
click at [687, 288] on link "Image" at bounding box center [715, 280] width 199 height 28
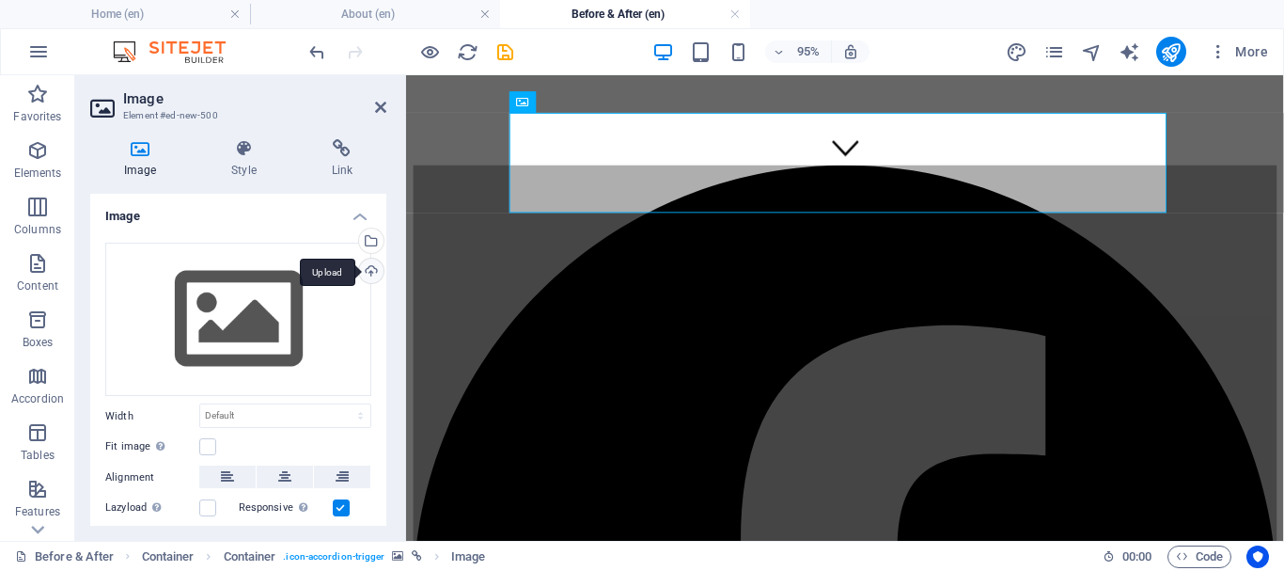
click at [368, 268] on div "Upload" at bounding box center [369, 272] width 28 height 28
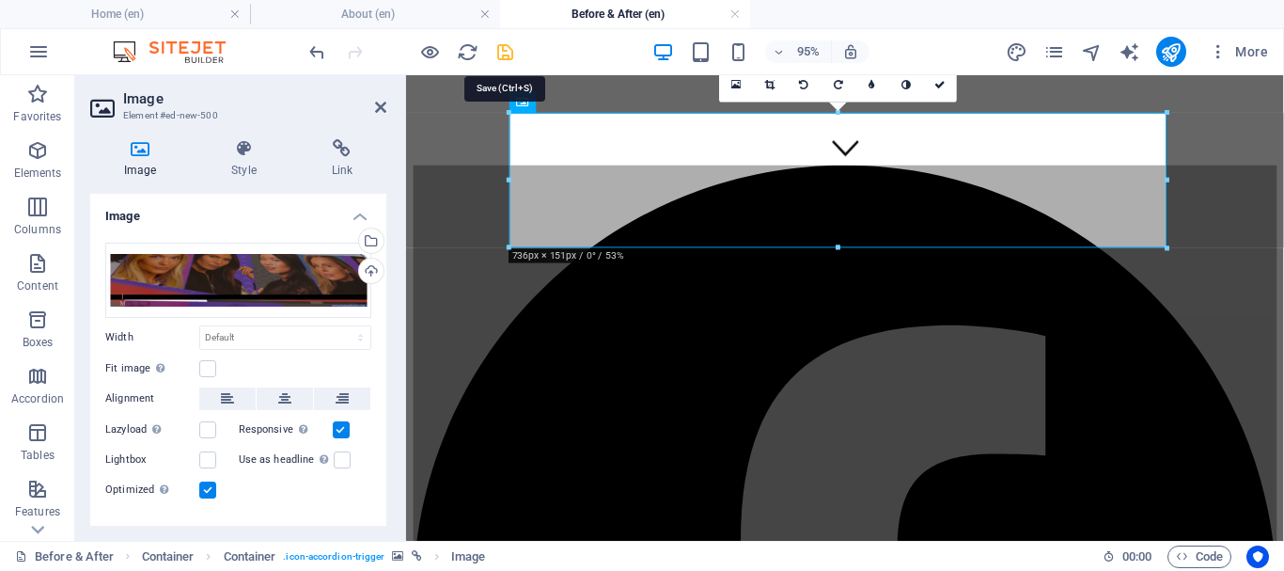
click at [502, 53] on icon "save" at bounding box center [505, 52] width 22 height 22
click at [1172, 53] on icon "publish" at bounding box center [1171, 52] width 22 height 22
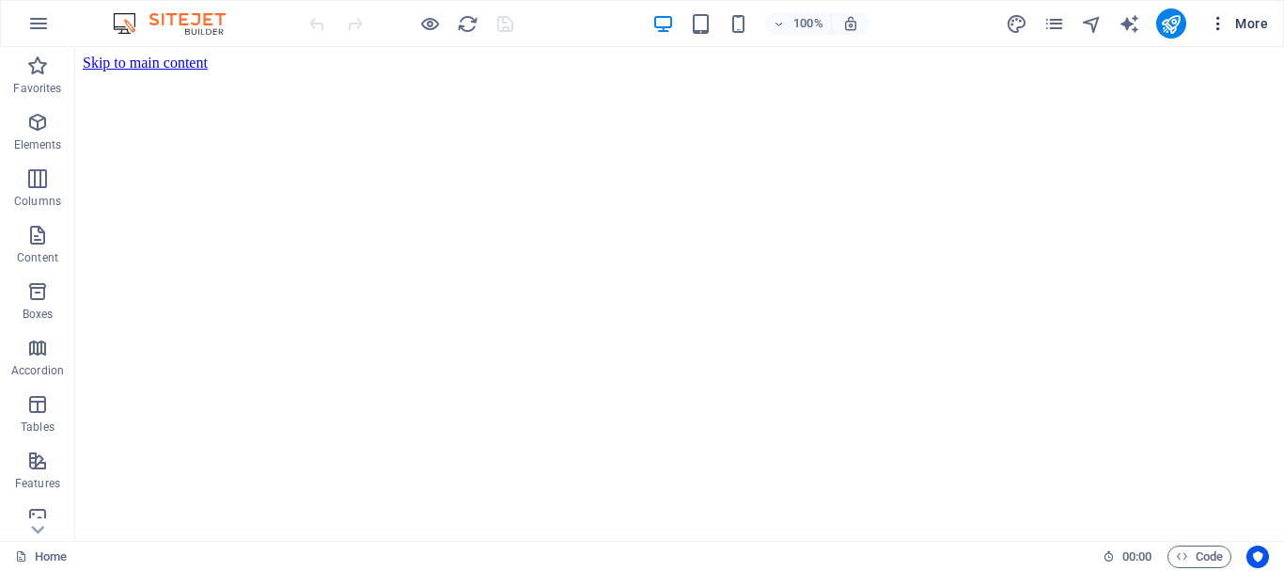
click at [1212, 24] on icon "button" at bounding box center [1218, 23] width 19 height 19
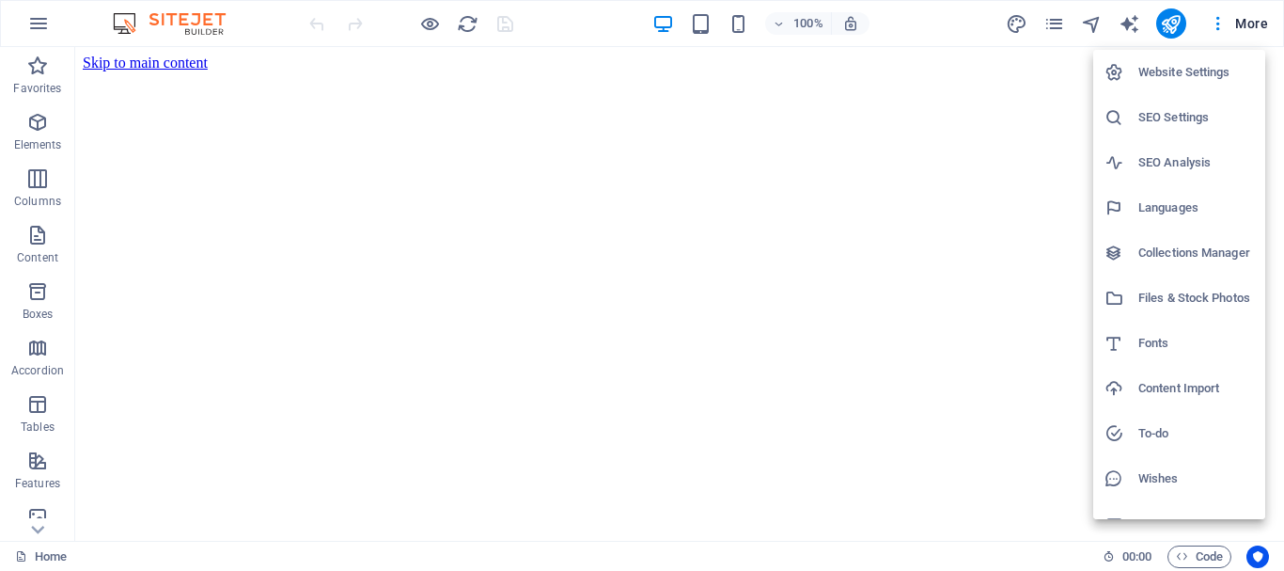
click at [1047, 31] on div at bounding box center [642, 285] width 1284 height 571
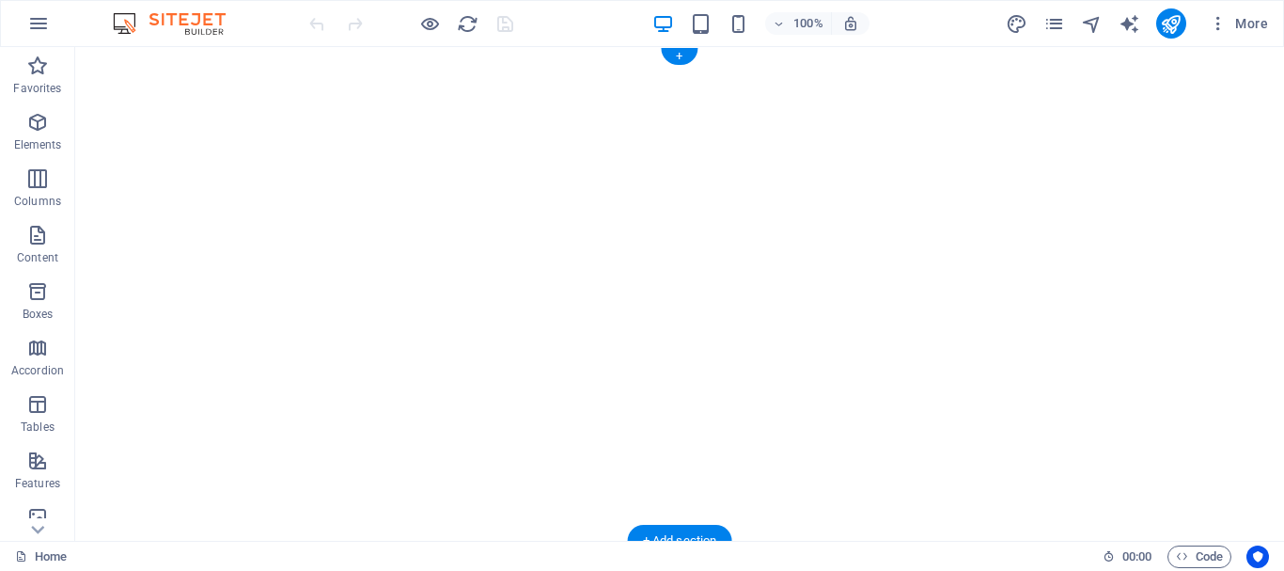
click at [228, 255] on figure at bounding box center [679, 293] width 1209 height 493
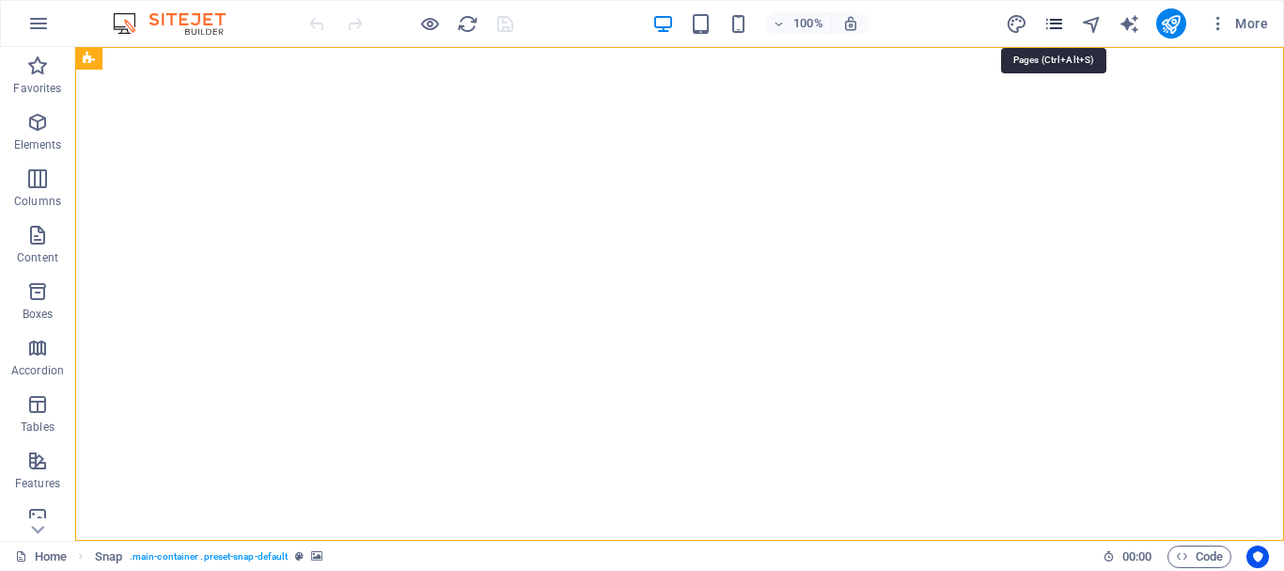
click at [1048, 26] on icon "pages" at bounding box center [1054, 24] width 22 height 22
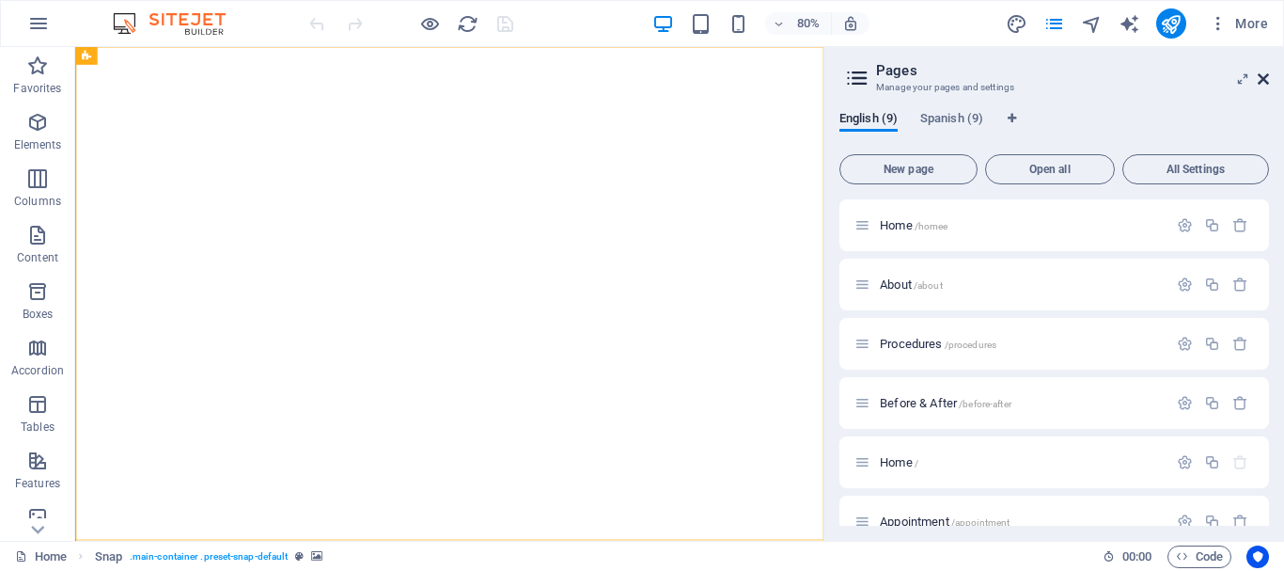
click at [1259, 74] on icon at bounding box center [1263, 78] width 11 height 15
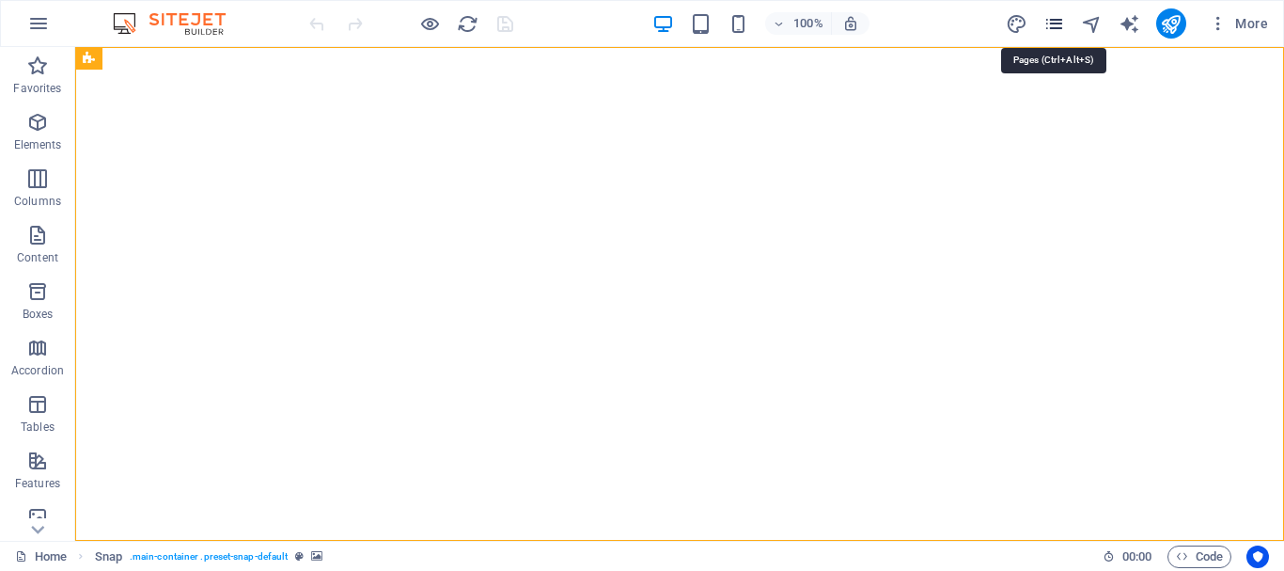
click at [1051, 20] on icon "pages" at bounding box center [1054, 24] width 22 height 22
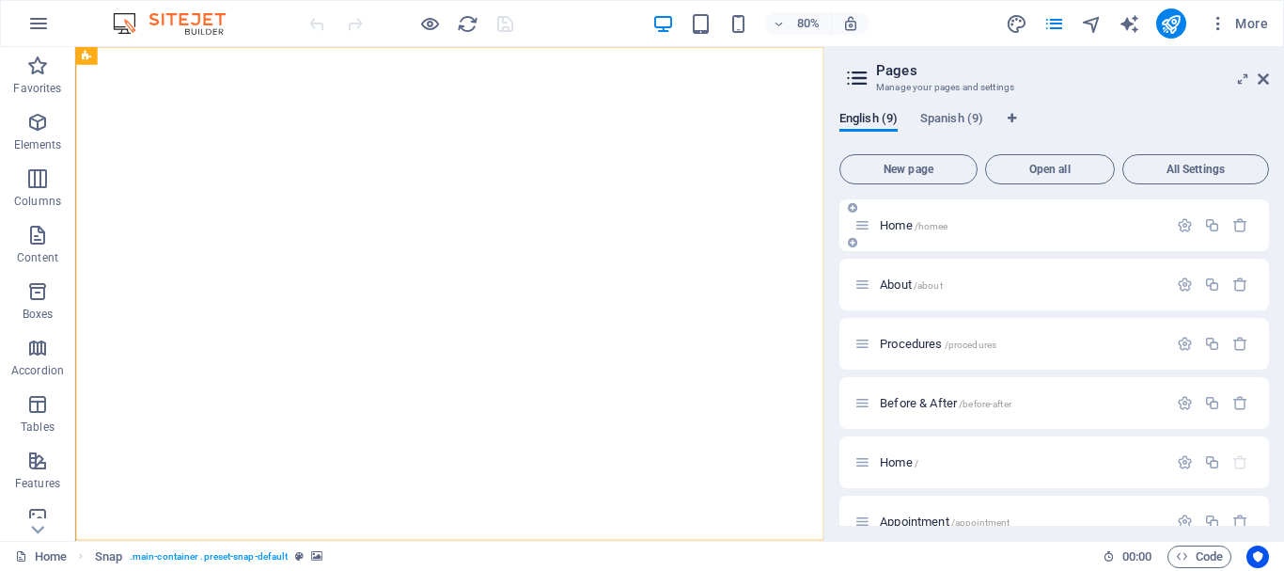
click at [913, 223] on span "Home /homee" at bounding box center [914, 225] width 68 height 14
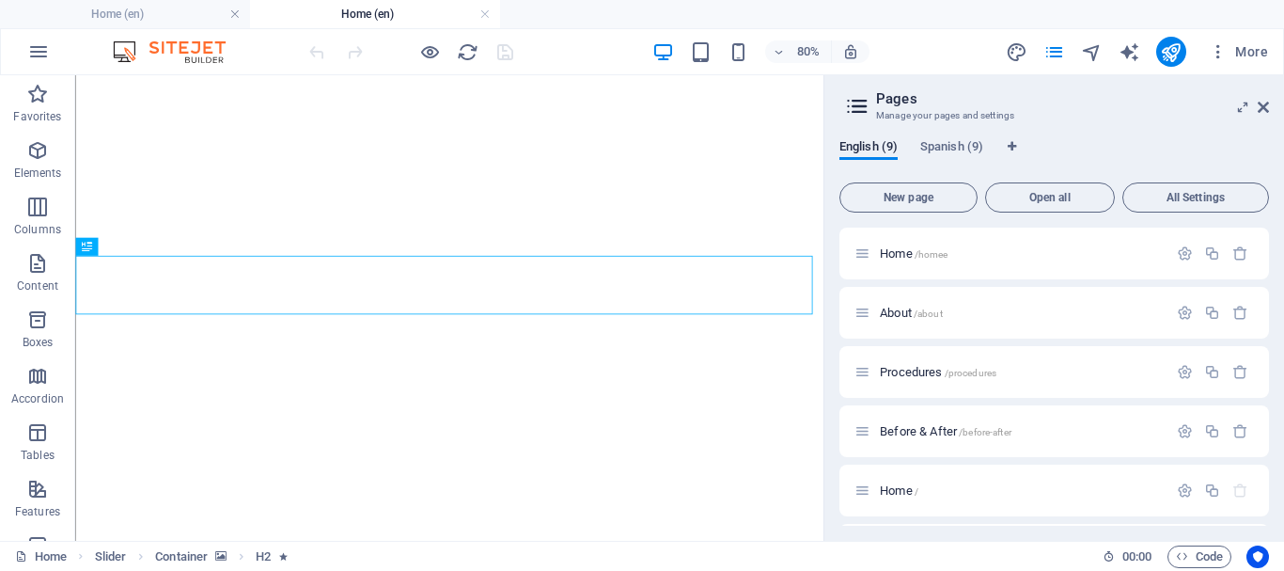
click at [906, 369] on span "Procedures /procedures" at bounding box center [938, 372] width 117 height 14
click at [922, 464] on div "Home /" at bounding box center [1054, 490] width 430 height 52
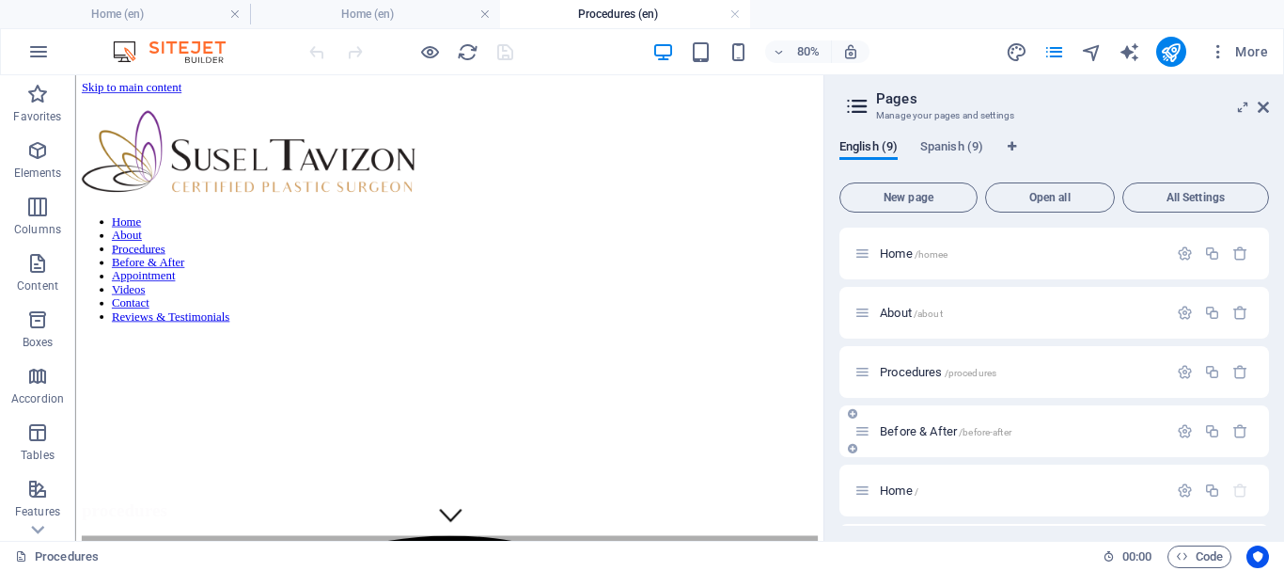
click at [931, 431] on span "Before & After /before-after" at bounding box center [946, 431] width 132 height 14
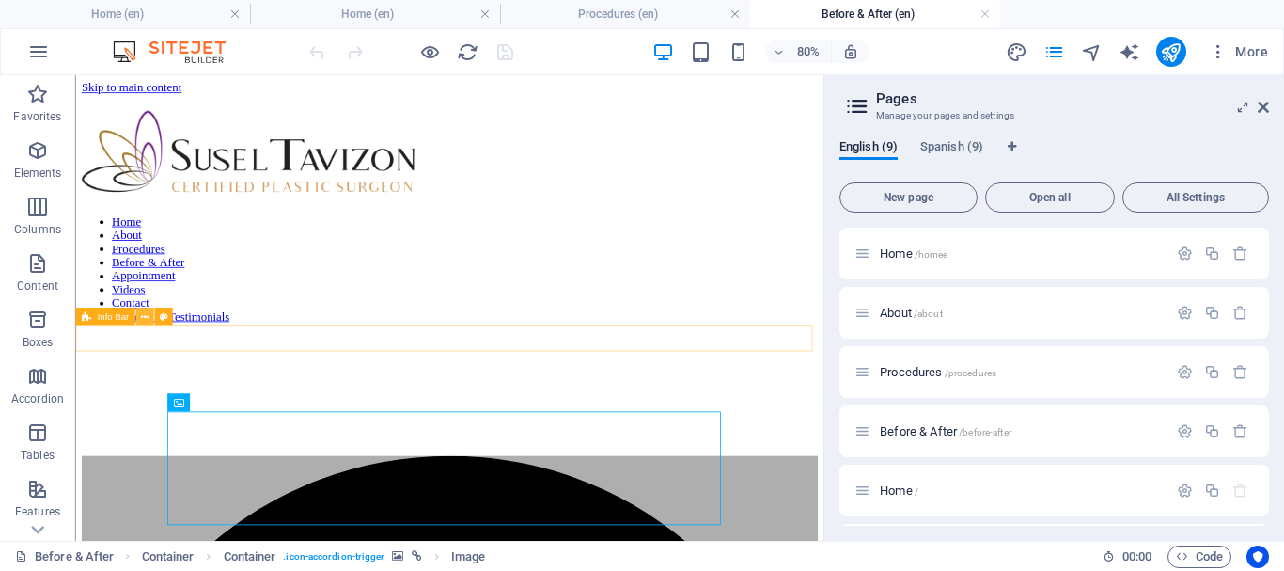
click at [143, 314] on icon at bounding box center [144, 316] width 8 height 16
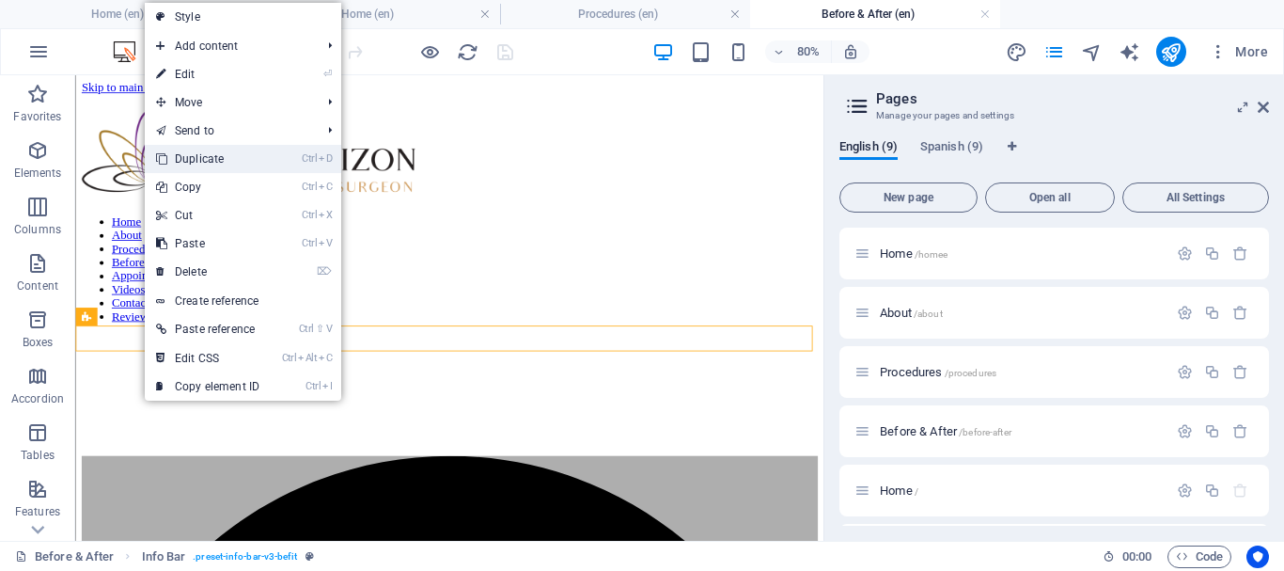
click at [220, 152] on link "Ctrl D Duplicate" at bounding box center [208, 159] width 126 height 28
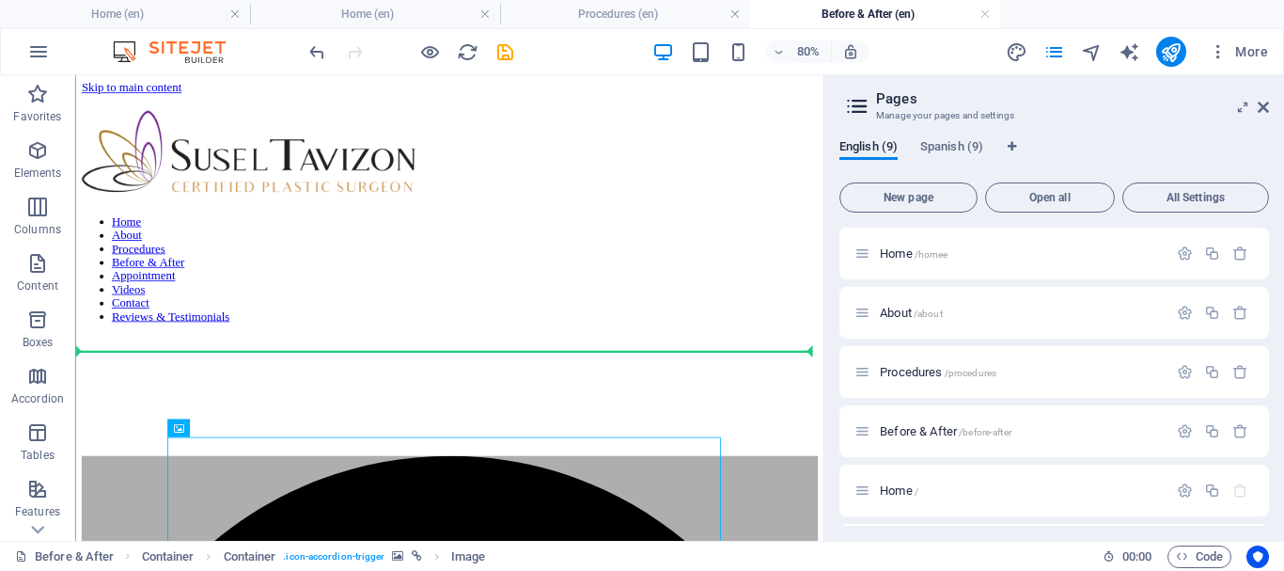
drag, startPoint x: 404, startPoint y: 599, endPoint x: 331, endPoint y: 431, distance: 183.5
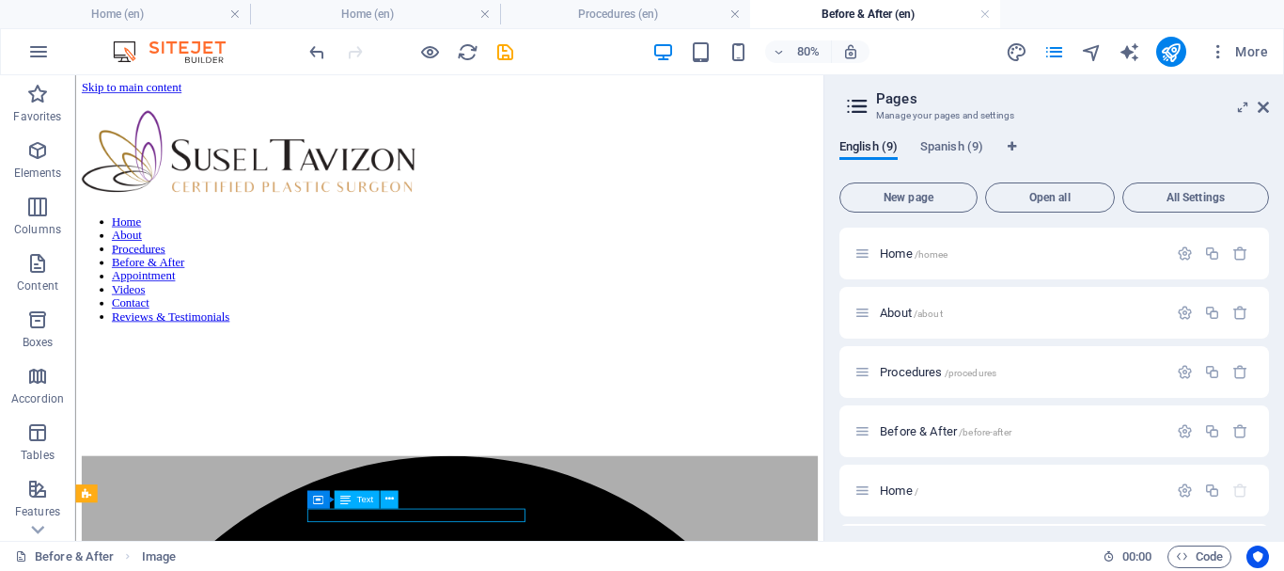
drag, startPoint x: 609, startPoint y: 619, endPoint x: 652, endPoint y: 371, distance: 251.0
